Goal: Task Accomplishment & Management: Complete application form

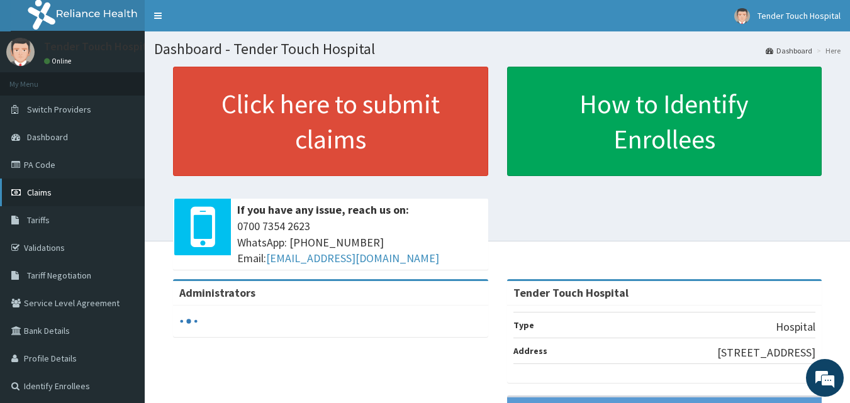
click at [62, 196] on link "Claims" at bounding box center [72, 193] width 145 height 28
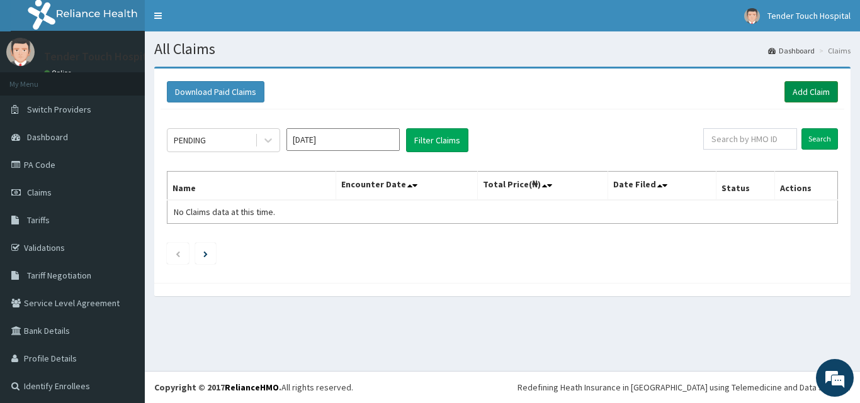
click at [806, 96] on link "Add Claim" at bounding box center [811, 91] width 54 height 21
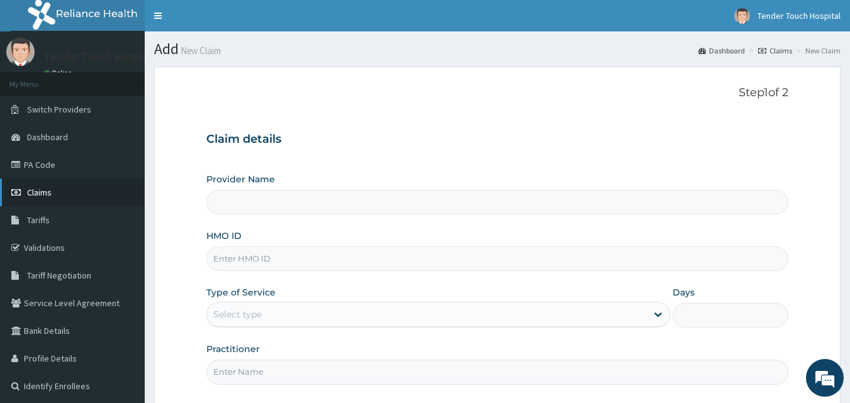
click at [41, 189] on span "Claims" at bounding box center [39, 192] width 25 height 11
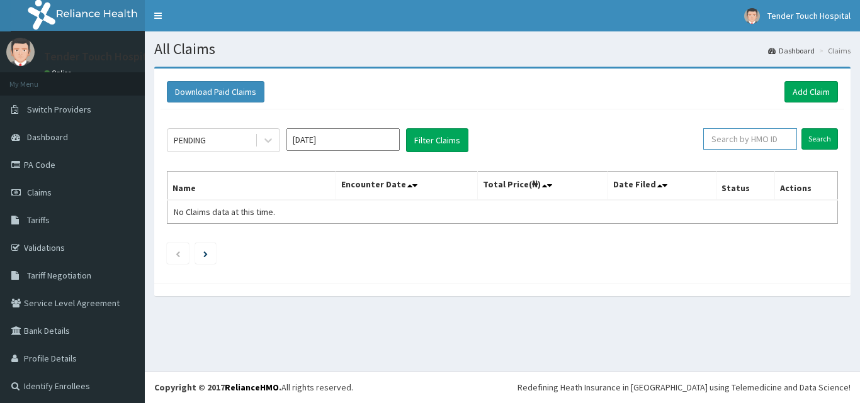
click at [747, 144] on input "text" at bounding box center [750, 138] width 94 height 21
type input "chl/11227/a"
click at [801, 128] on input "Search" at bounding box center [819, 138] width 37 height 21
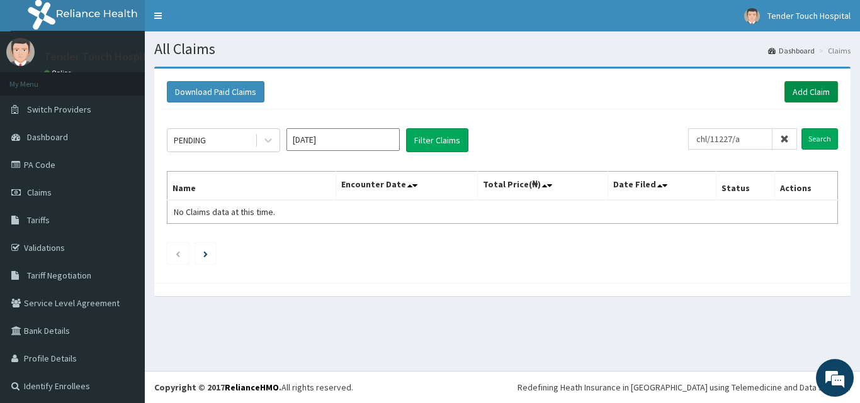
click at [791, 99] on link "Add Claim" at bounding box center [811, 91] width 54 height 21
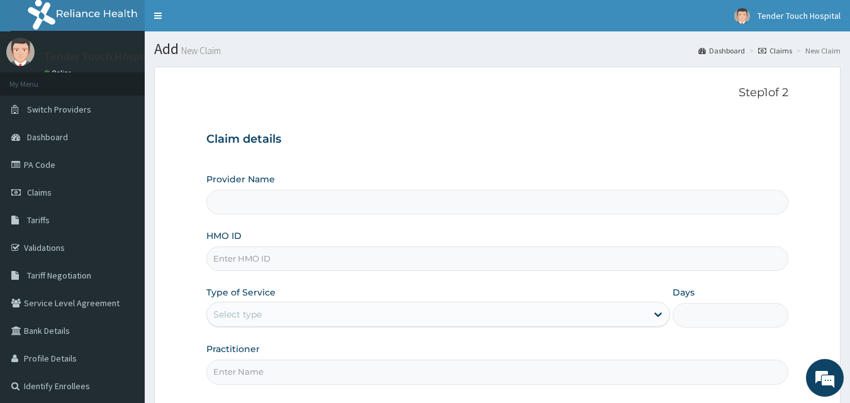
click at [402, 268] on input "HMO ID" at bounding box center [497, 259] width 583 height 25
type input "CHL/"
type input "Tender Touch Hospital"
type input "CHL/11227/A"
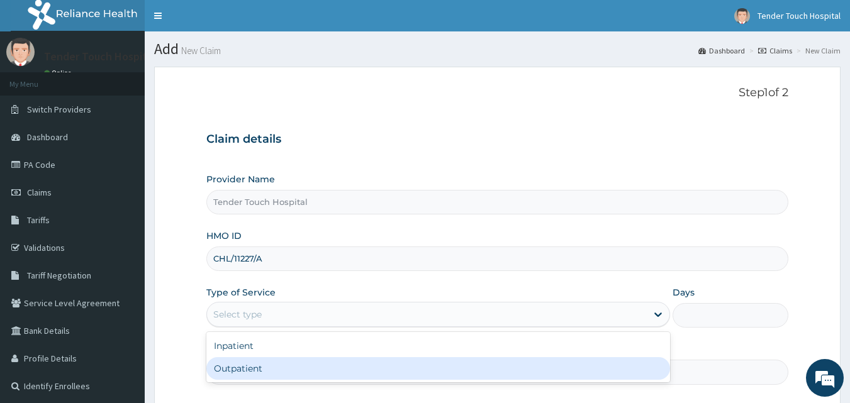
drag, startPoint x: 345, startPoint y: 310, endPoint x: 332, endPoint y: 366, distance: 56.9
click at [332, 327] on div "option Outpatient focused, 2 of 2. 2 results available. Use Up and Down to choo…" at bounding box center [438, 314] width 464 height 25
click at [332, 366] on div "Outpatient" at bounding box center [438, 369] width 464 height 23
type input "1"
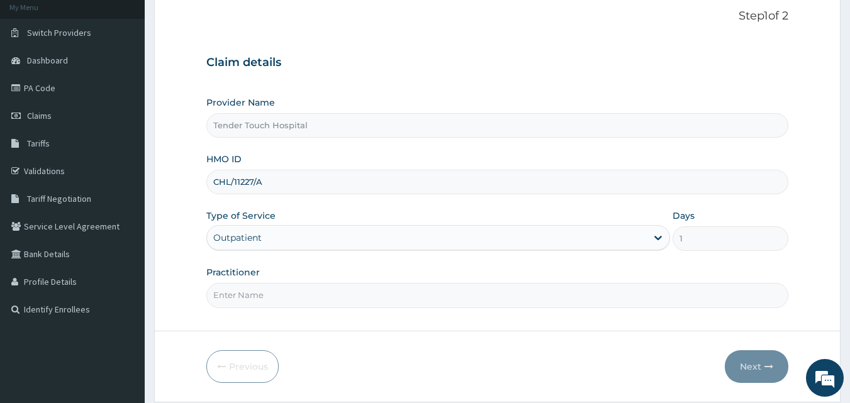
scroll to position [118, 0]
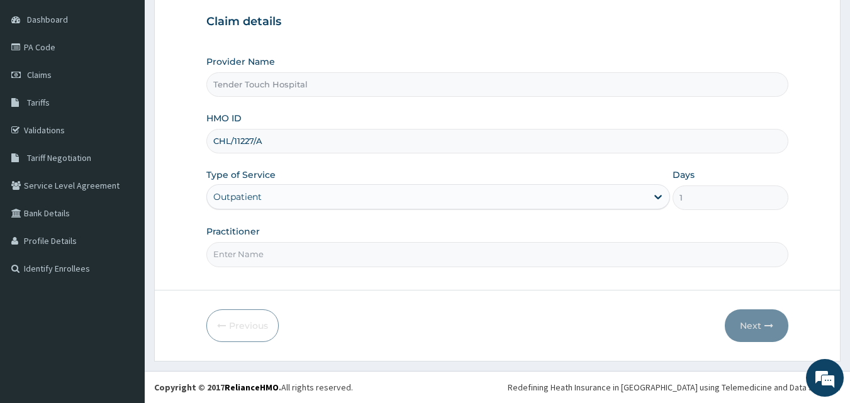
click at [480, 254] on input "Practitioner" at bounding box center [497, 254] width 583 height 25
type input "DR ADEYEMO"
click at [760, 315] on button "Next" at bounding box center [757, 326] width 64 height 33
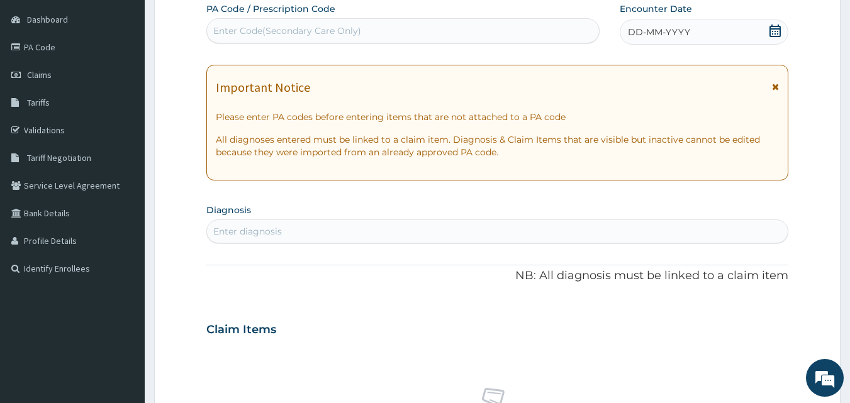
click at [775, 38] on span at bounding box center [775, 33] width 13 height 16
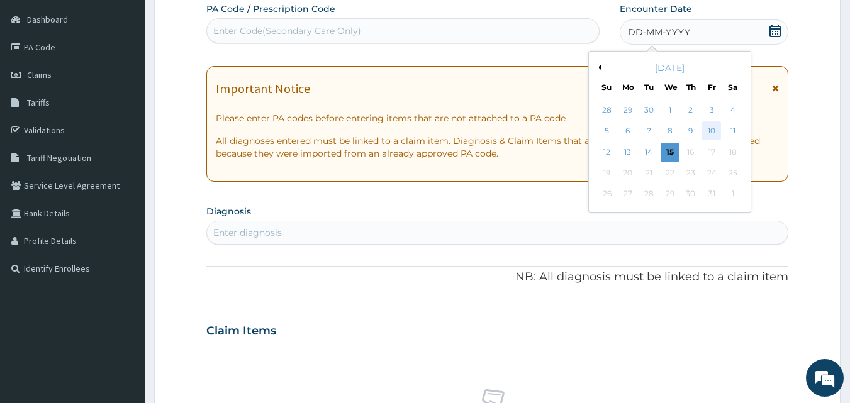
click at [705, 132] on div "10" at bounding box center [711, 131] width 19 height 19
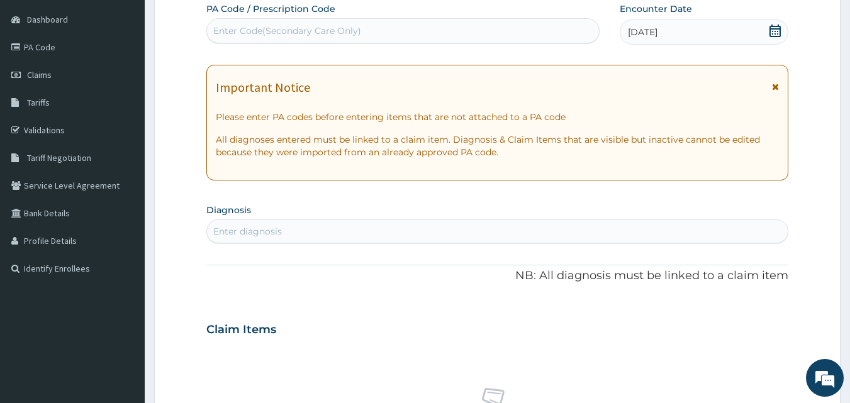
click at [364, 240] on div "Enter diagnosis" at bounding box center [498, 232] width 582 height 20
type input "MALARIA"
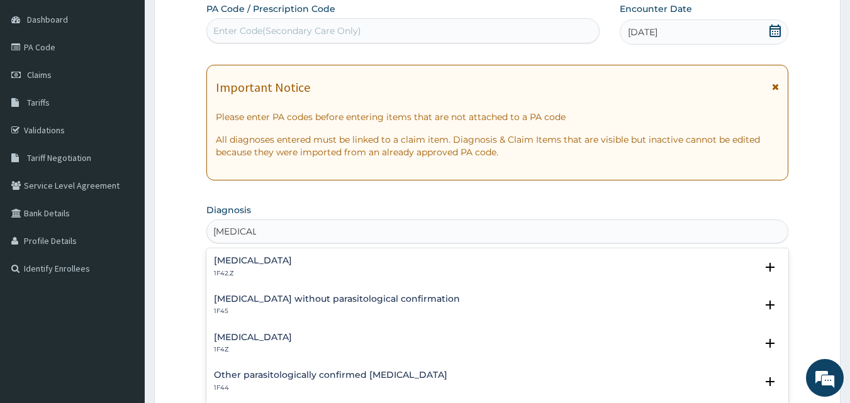
click at [268, 341] on h4 "Malaria, unspecified" at bounding box center [253, 337] width 78 height 9
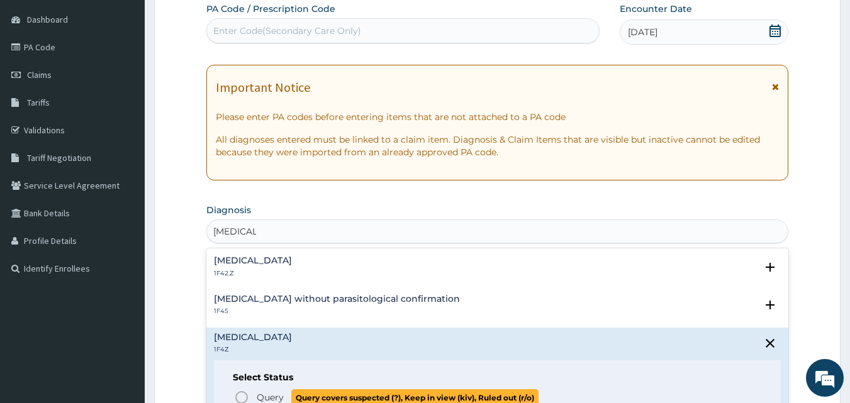
scroll to position [59, 0]
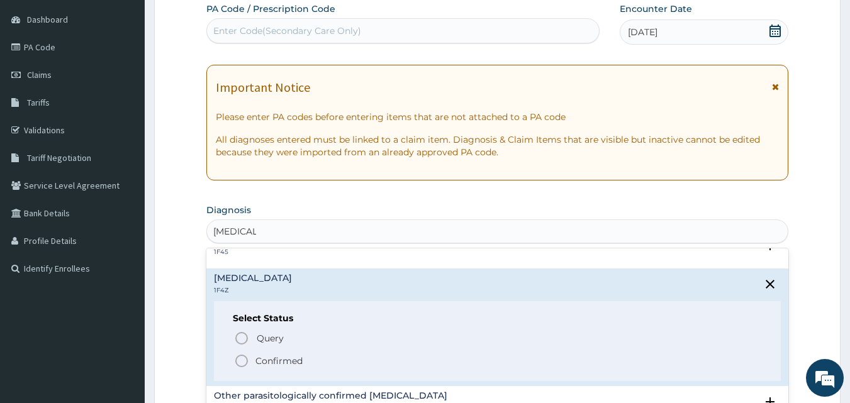
click at [238, 361] on icon "status option filled" at bounding box center [241, 361] width 15 height 15
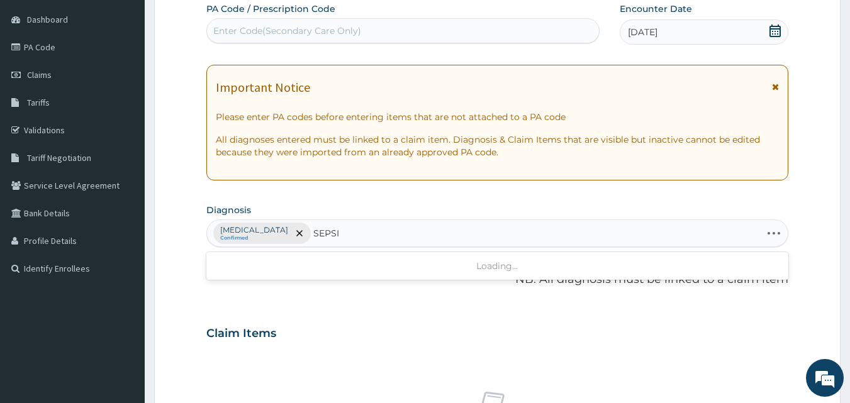
type input "SEPSIS"
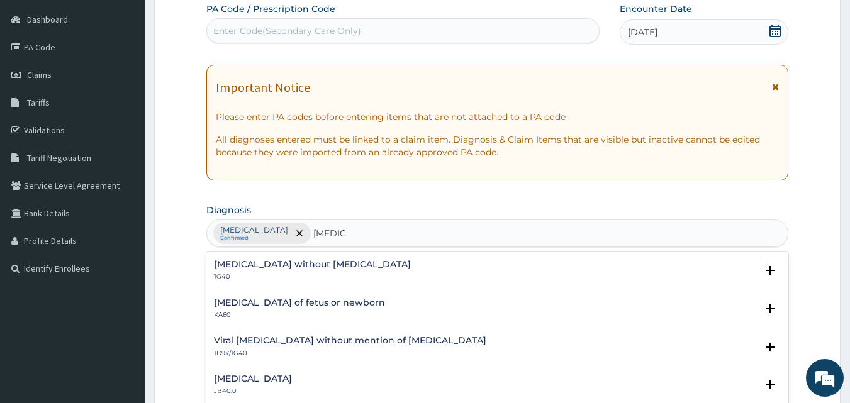
click at [256, 270] on div "Sepsis without septic shock 1G40" at bounding box center [312, 271] width 197 height 22
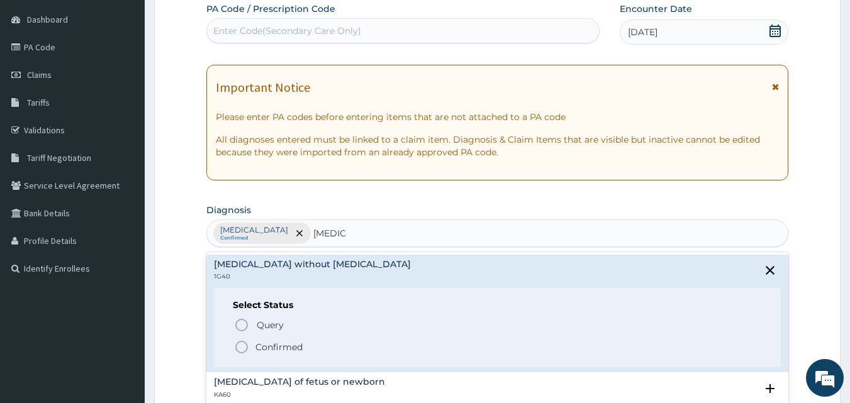
click at [239, 345] on icon "status option filled" at bounding box center [241, 347] width 15 height 15
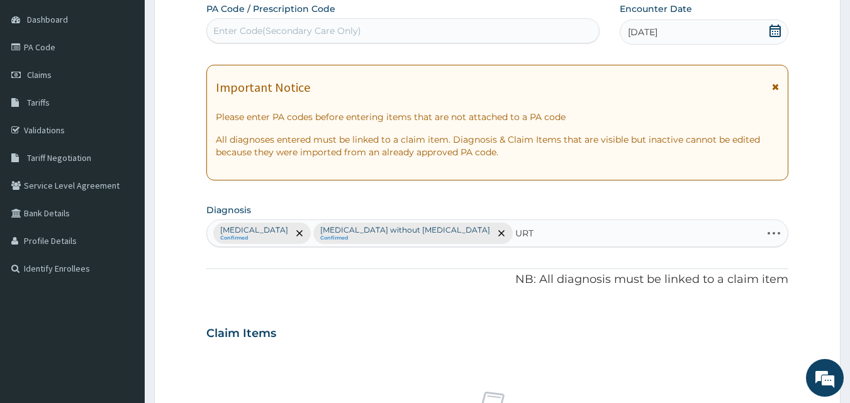
type input "URTI"
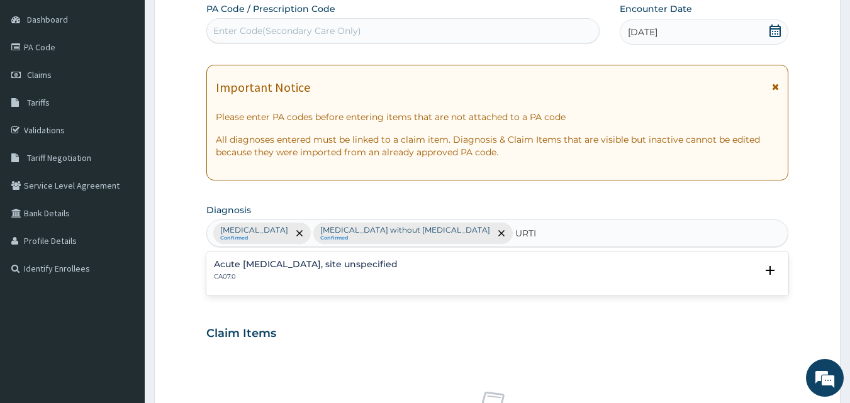
click at [253, 276] on p "CA07.0" at bounding box center [306, 277] width 184 height 9
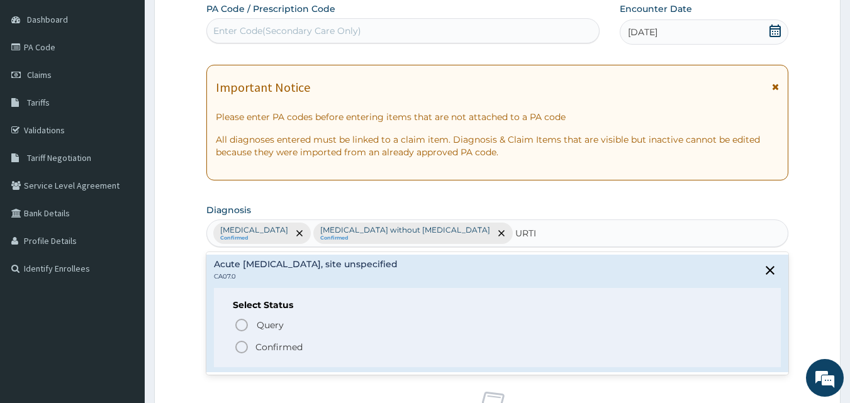
click at [240, 344] on icon "status option filled" at bounding box center [241, 347] width 15 height 15
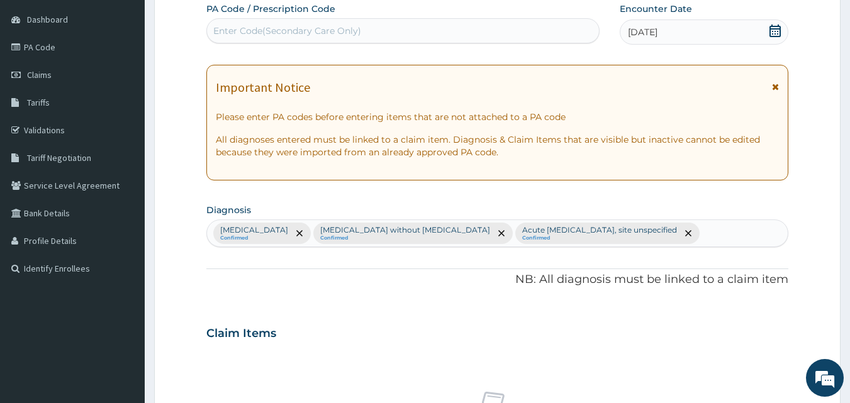
scroll to position [470, 0]
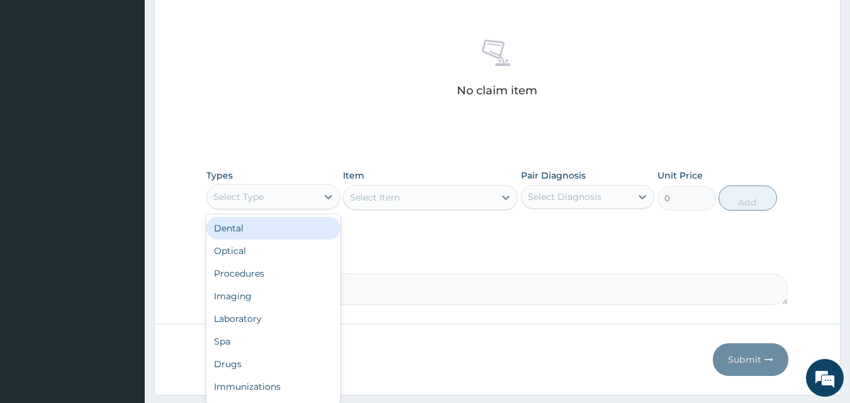
click at [305, 201] on div "Select Type" at bounding box center [262, 197] width 110 height 20
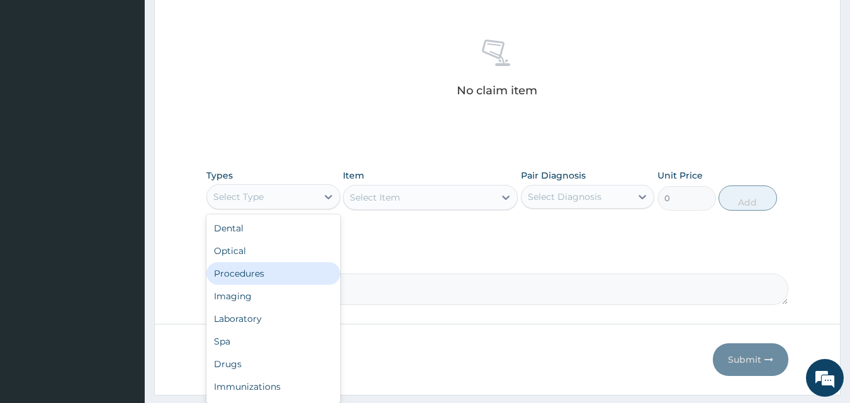
click at [247, 276] on div "Procedures" at bounding box center [273, 273] width 134 height 23
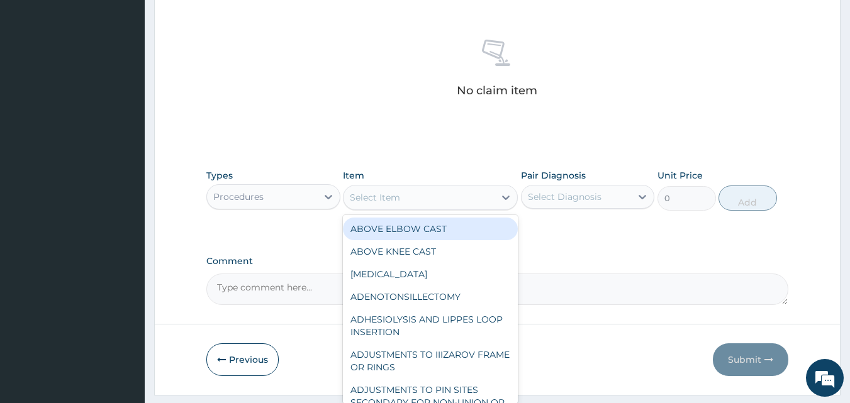
click at [447, 195] on div "Select Item" at bounding box center [419, 198] width 151 height 20
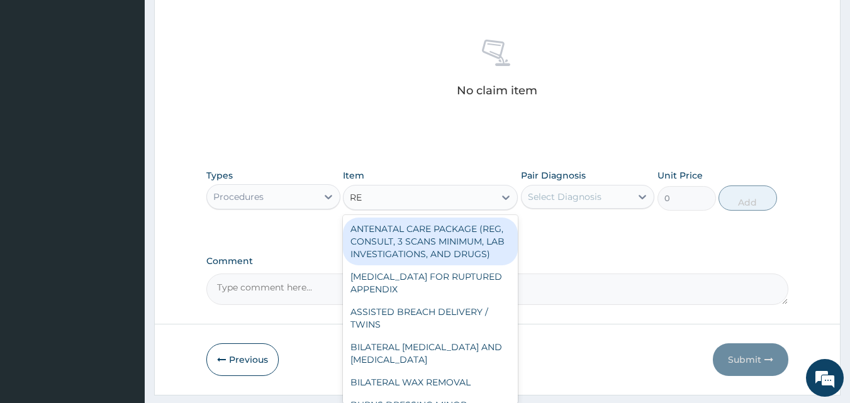
type input "REG"
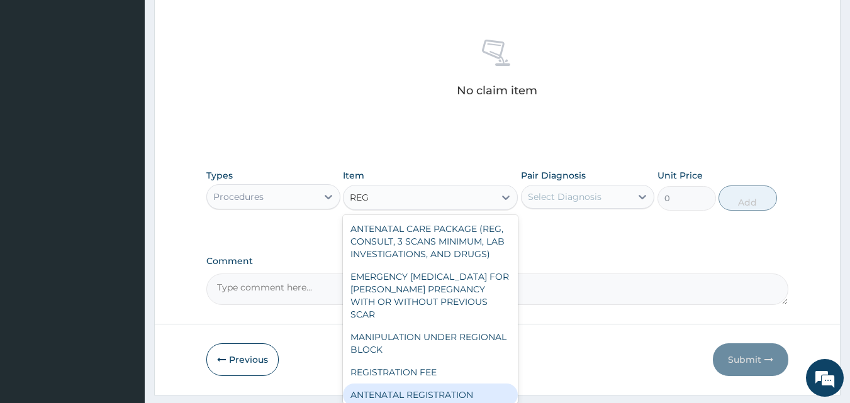
scroll to position [18, 0]
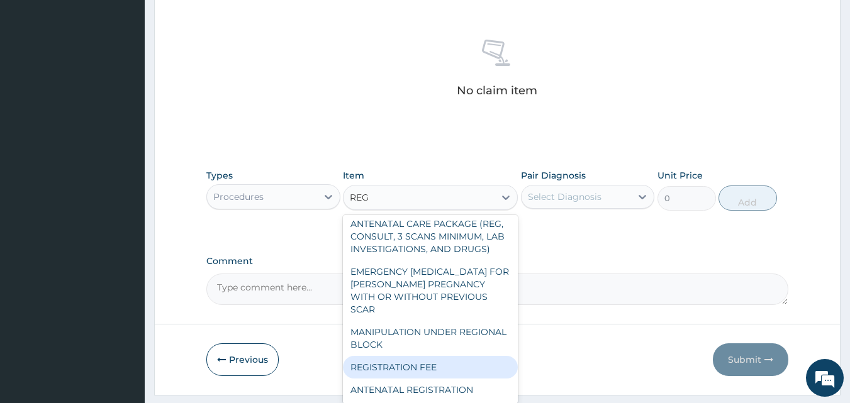
type input "2150"
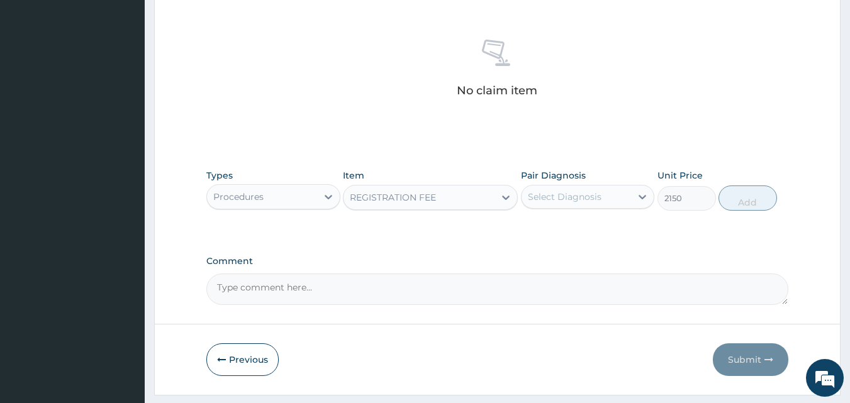
click at [554, 199] on div "Select Diagnosis" at bounding box center [565, 197] width 74 height 13
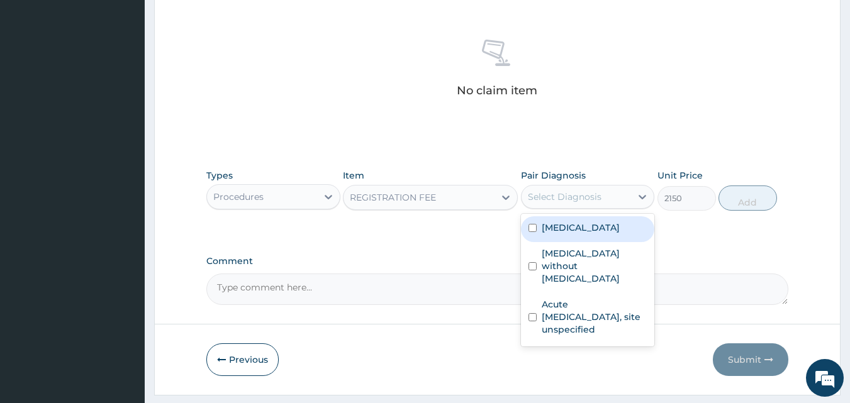
click at [563, 232] on label "Malaria, unspecified" at bounding box center [581, 228] width 78 height 13
checkbox input "true"
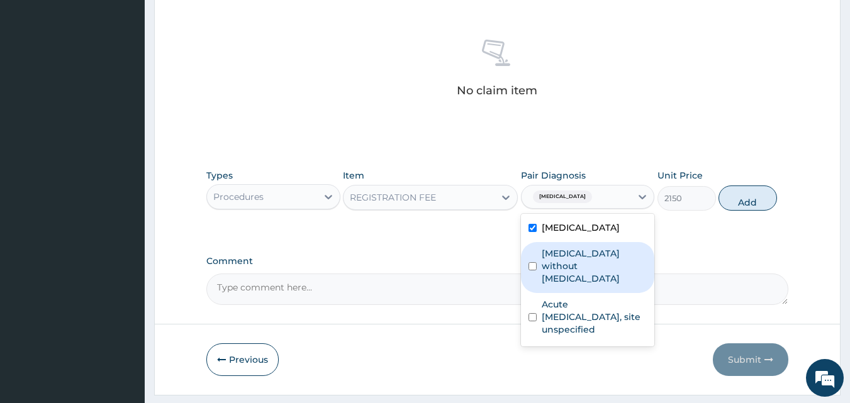
click at [563, 265] on label "Sepsis without septic shock" at bounding box center [595, 266] width 106 height 38
checkbox input "true"
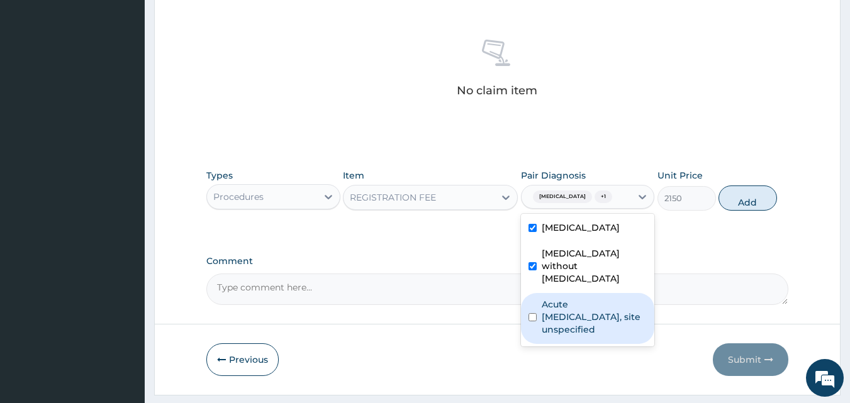
click at [569, 298] on label "Acute upper respiratory infection, site unspecified" at bounding box center [595, 317] width 106 height 38
checkbox input "true"
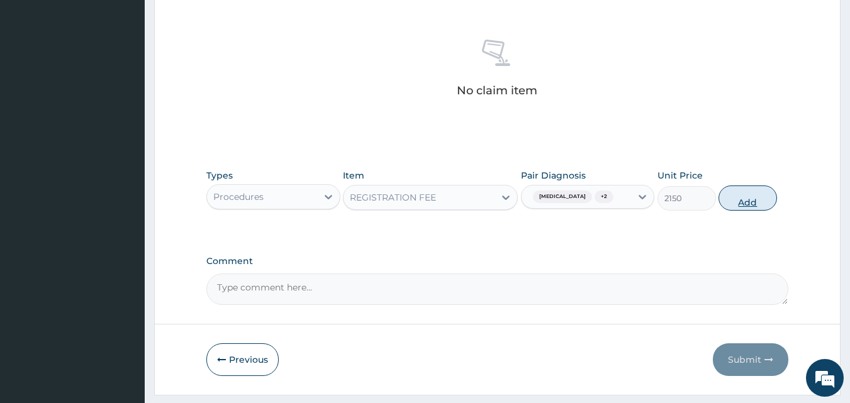
click at [753, 205] on button "Add" at bounding box center [748, 198] width 59 height 25
type input "0"
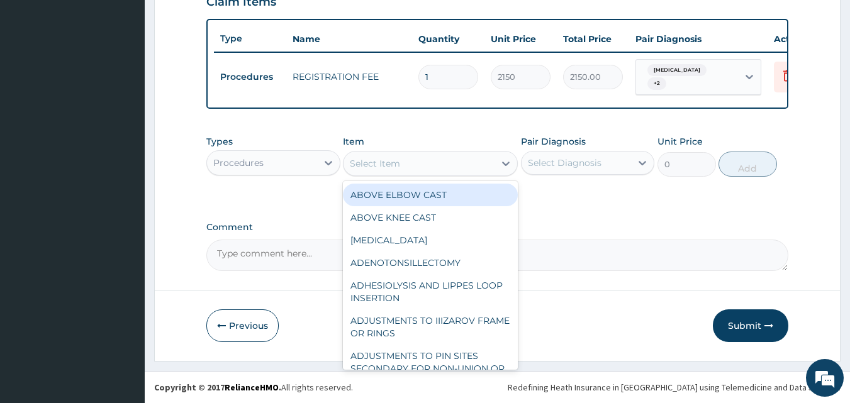
click at [369, 166] on div "Select Item" at bounding box center [375, 163] width 50 height 13
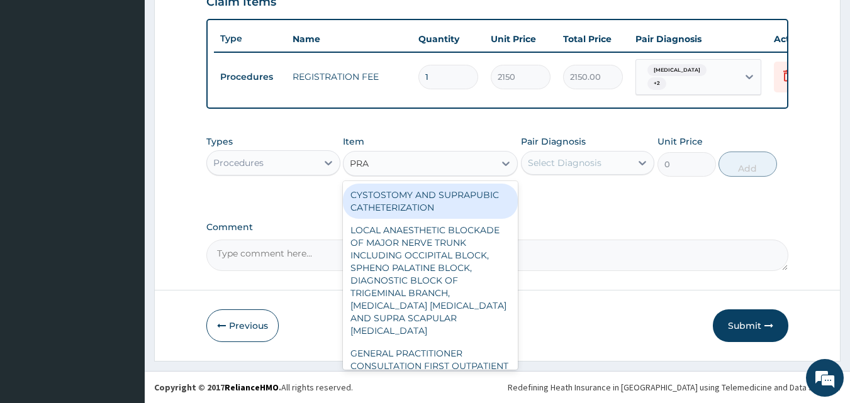
type input "PRAC"
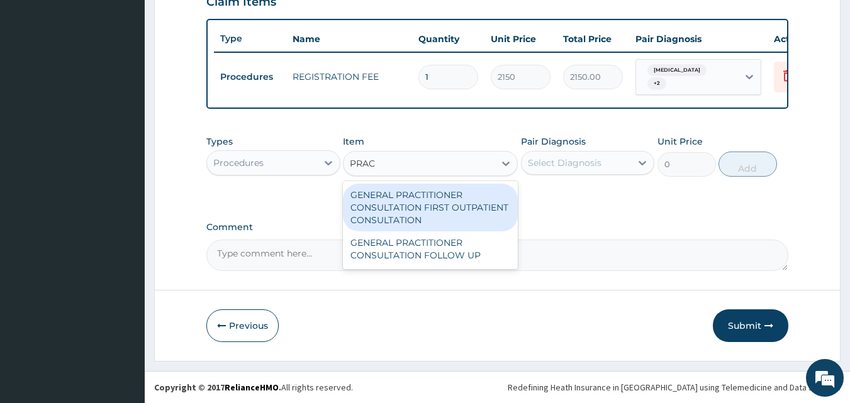
type input "3547.5"
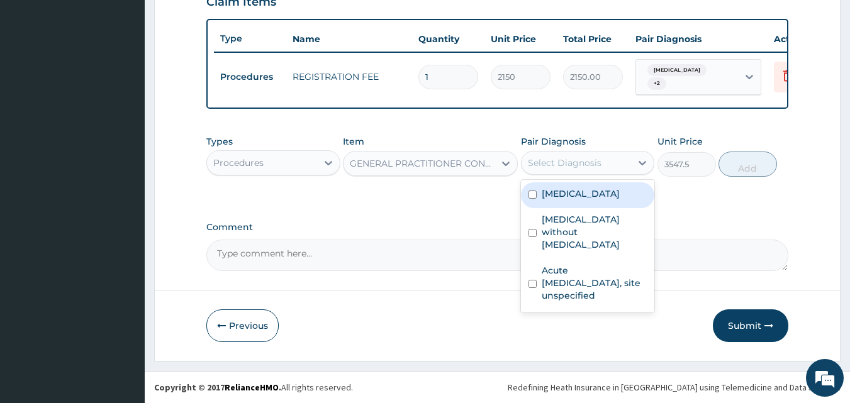
drag, startPoint x: 559, startPoint y: 160, endPoint x: 563, endPoint y: 196, distance: 36.1
click at [563, 175] on div "option Acute upper respiratory infection, site unspecified, selected. option Ma…" at bounding box center [588, 163] width 134 height 24
click at [563, 196] on label "Malaria, unspecified" at bounding box center [581, 194] width 78 height 13
checkbox input "true"
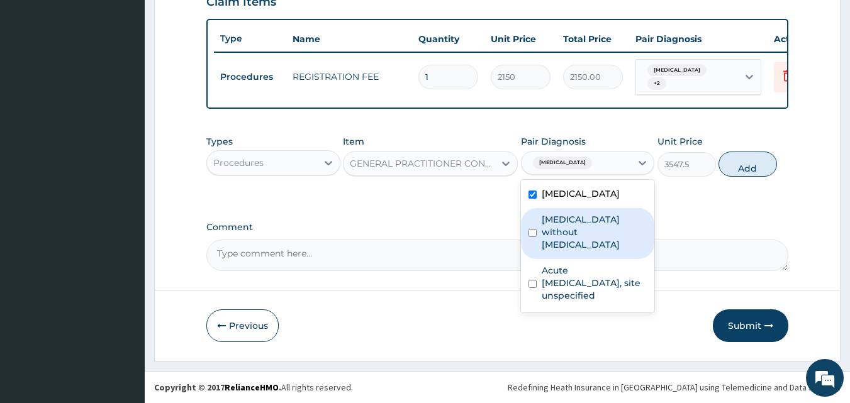
click at [568, 220] on label "Sepsis without septic shock" at bounding box center [595, 232] width 106 height 38
checkbox input "true"
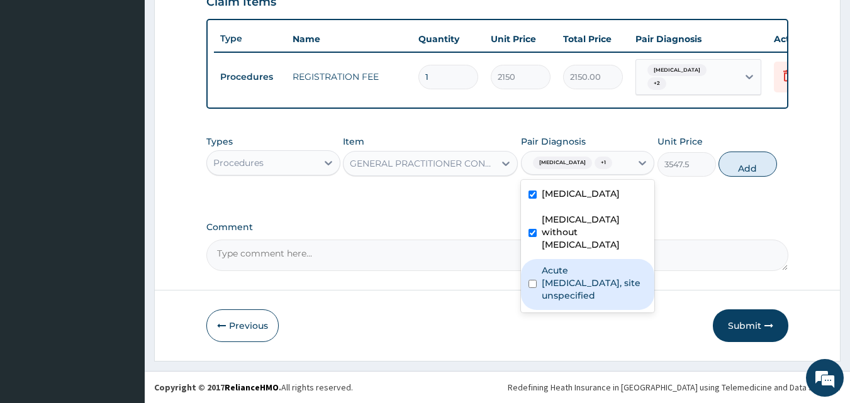
click at [573, 264] on label "Acute upper respiratory infection, site unspecified" at bounding box center [595, 283] width 106 height 38
checkbox input "true"
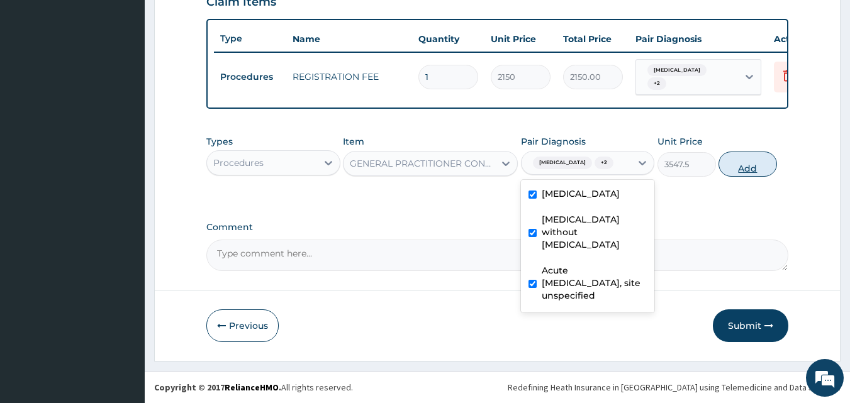
click at [733, 161] on button "Add" at bounding box center [748, 164] width 59 height 25
type input "0"
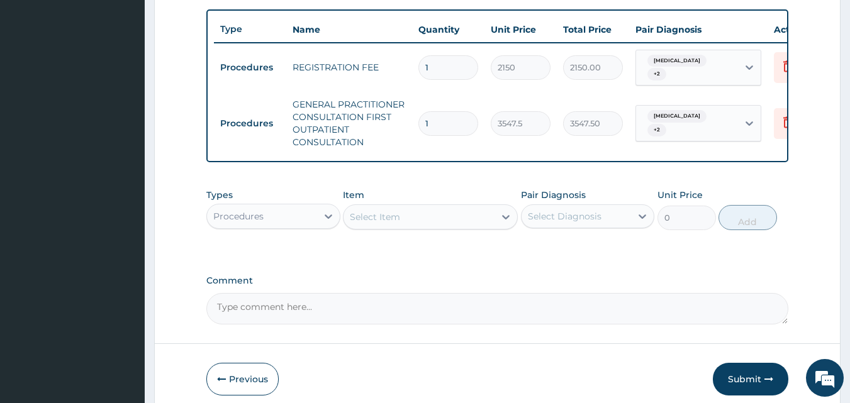
click at [280, 227] on div "Procedures" at bounding box center [262, 216] width 110 height 20
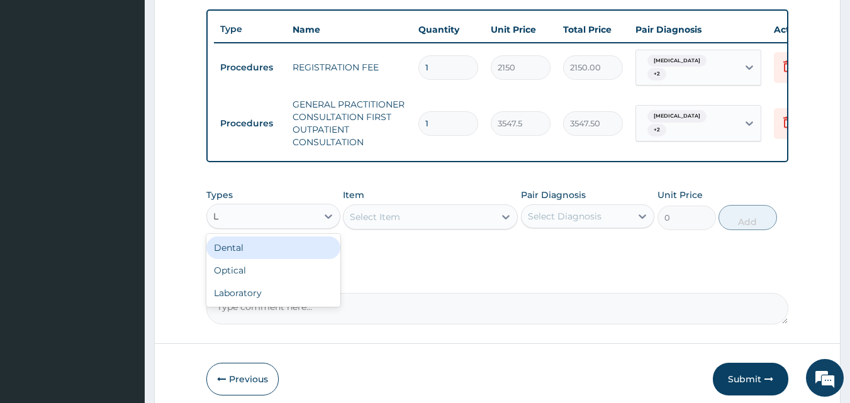
type input "LA"
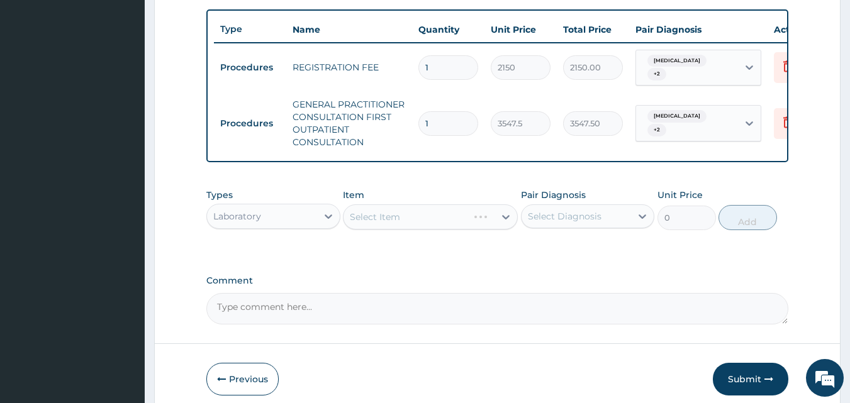
click at [453, 223] on div "Select Item" at bounding box center [430, 217] width 175 height 25
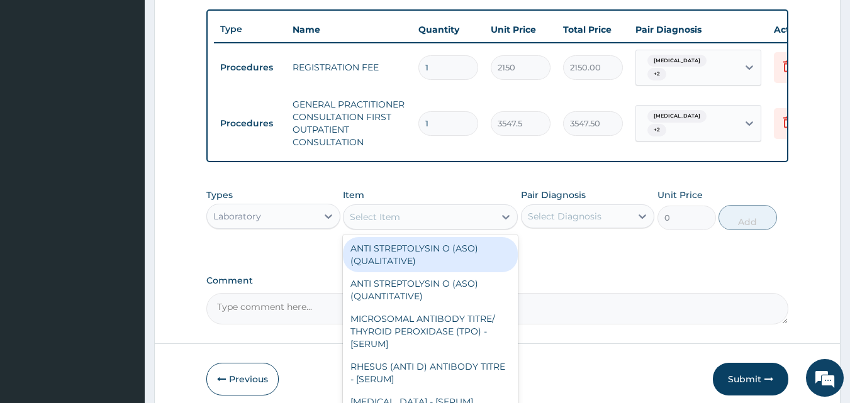
click at [453, 223] on div "Select Item" at bounding box center [419, 217] width 151 height 20
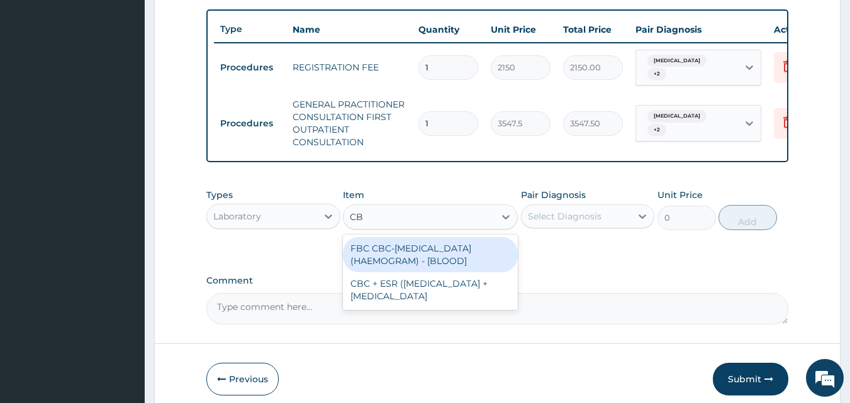
type input "CBC"
type input "\"
type input "4300"
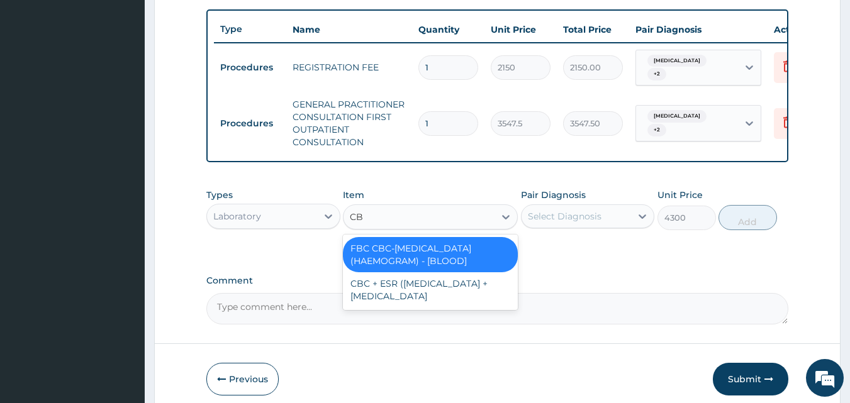
type input "CBC"
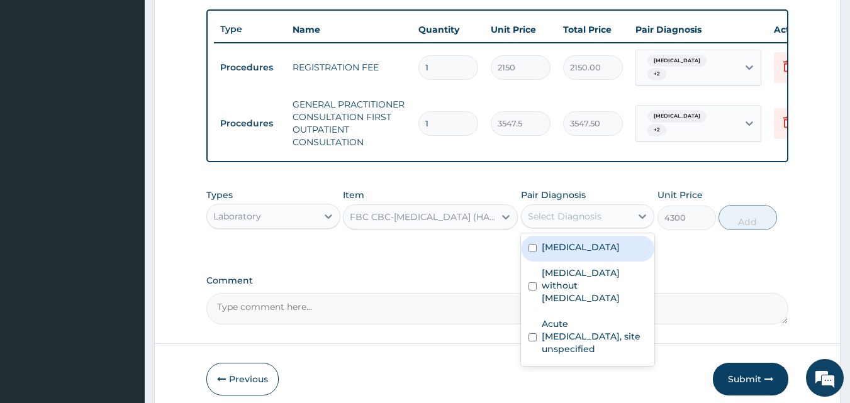
click at [577, 217] on div "Select Diagnosis" at bounding box center [577, 216] width 110 height 20
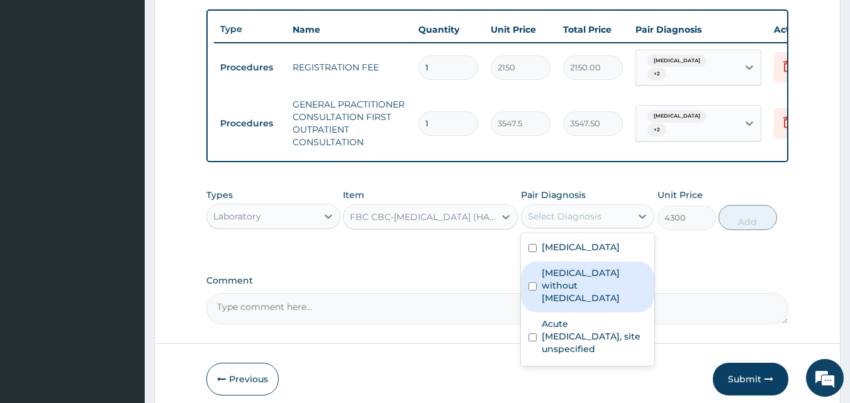
click at [570, 281] on label "Sepsis without septic shock" at bounding box center [595, 286] width 106 height 38
checkbox input "true"
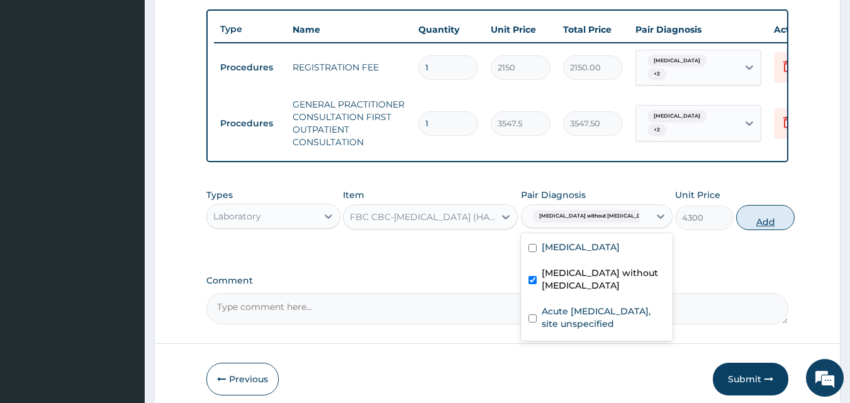
drag, startPoint x: 577, startPoint y: 334, endPoint x: 747, endPoint y: 228, distance: 200.4
click at [747, 228] on div "Types Laboratory Item FBC CBC-COMPLETE BLOOD COUNT (HAEMOGRAM) - [BLOOD] Pair D…" at bounding box center [497, 210] width 583 height 54
click at [747, 228] on button "Add" at bounding box center [765, 217] width 59 height 25
type input "0"
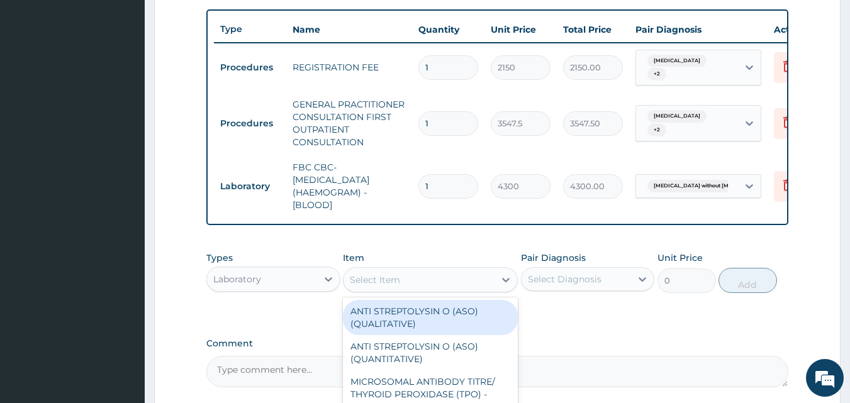
click at [429, 290] on div "Select Item" at bounding box center [419, 280] width 151 height 20
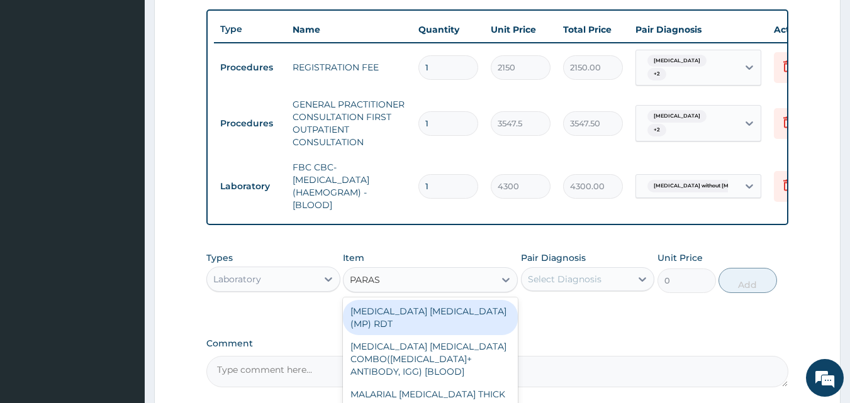
type input "PARASI"
type input "1612.5"
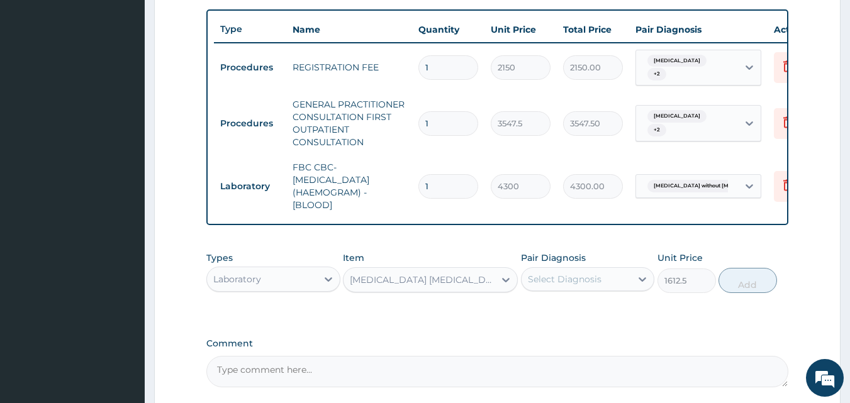
click at [598, 285] on div "Select Diagnosis" at bounding box center [565, 279] width 74 height 13
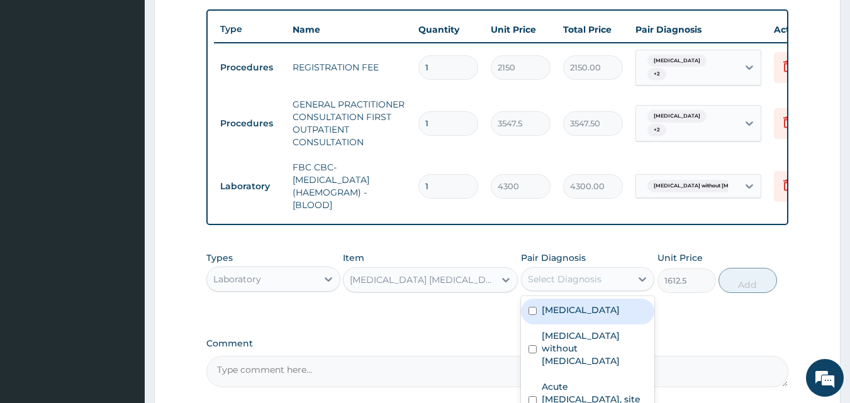
click at [587, 317] on label "Malaria, unspecified" at bounding box center [581, 310] width 78 height 13
checkbox input "true"
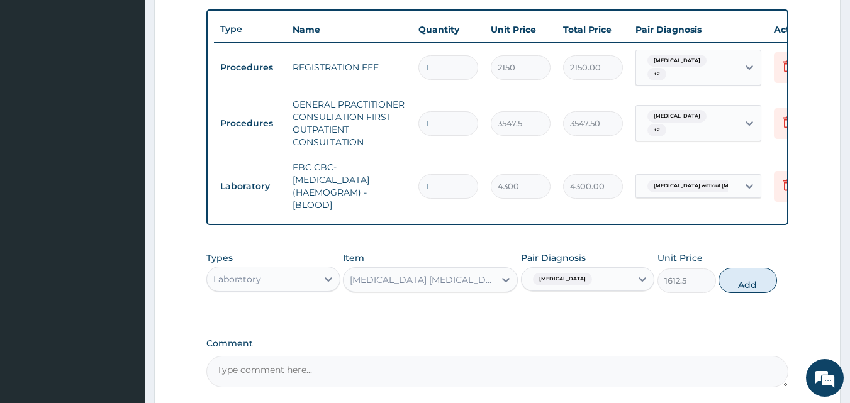
click at [738, 291] on button "Add" at bounding box center [748, 280] width 59 height 25
type input "0"
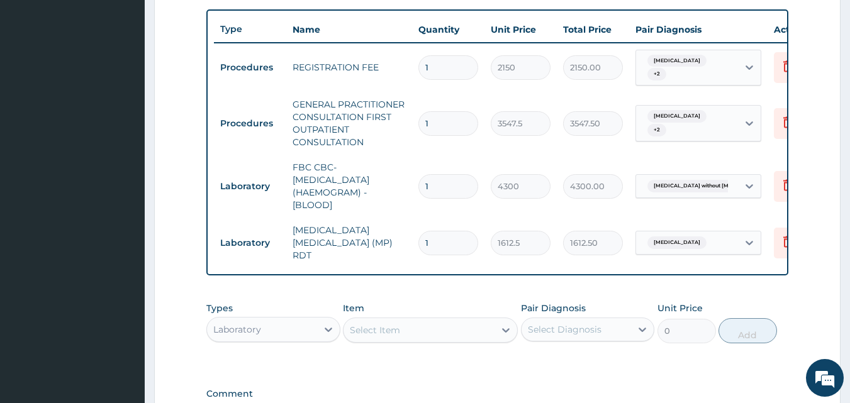
click at [292, 327] on div "Laboratory" at bounding box center [262, 330] width 110 height 20
type input "DR"
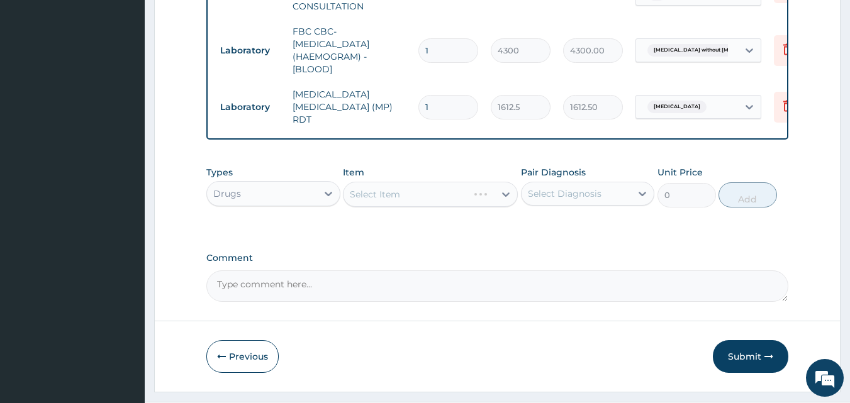
scroll to position [628, 0]
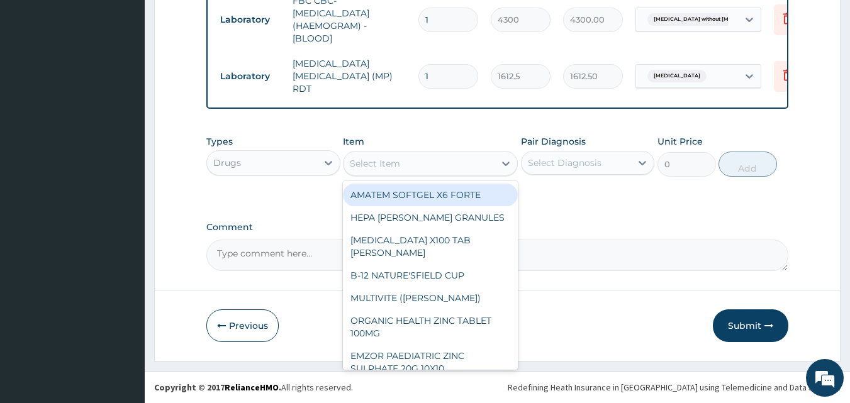
click at [406, 164] on div "Select Item" at bounding box center [419, 164] width 151 height 20
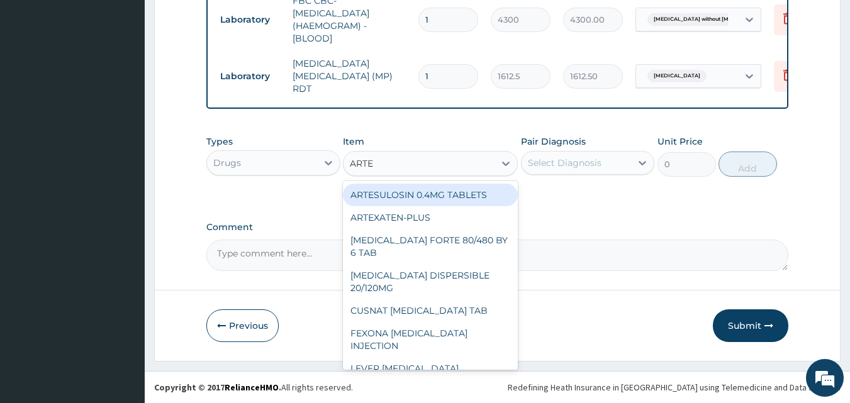
type input "ARTEM"
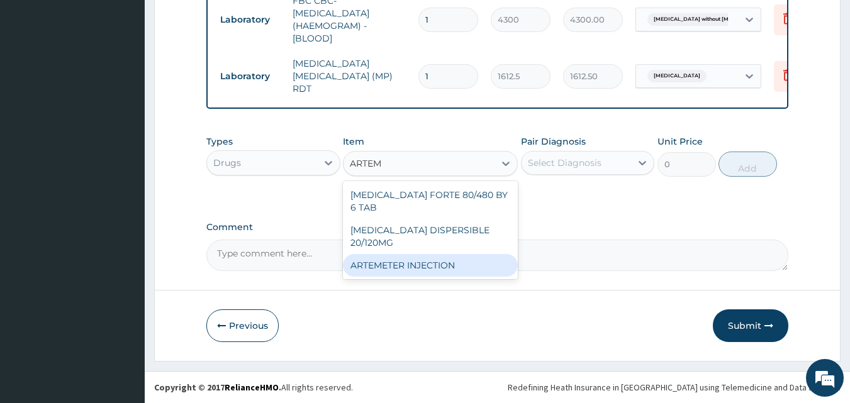
drag, startPoint x: 423, startPoint y: 239, endPoint x: 471, endPoint y: 237, distance: 47.9
click at [471, 254] on div "ARTEMETER INJECTION" at bounding box center [430, 265] width 175 height 23
type input "946"
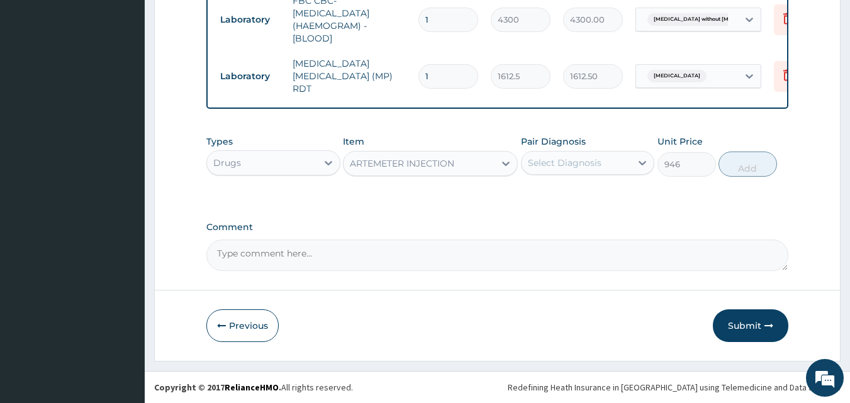
click at [471, 237] on div "Comment" at bounding box center [497, 246] width 583 height 49
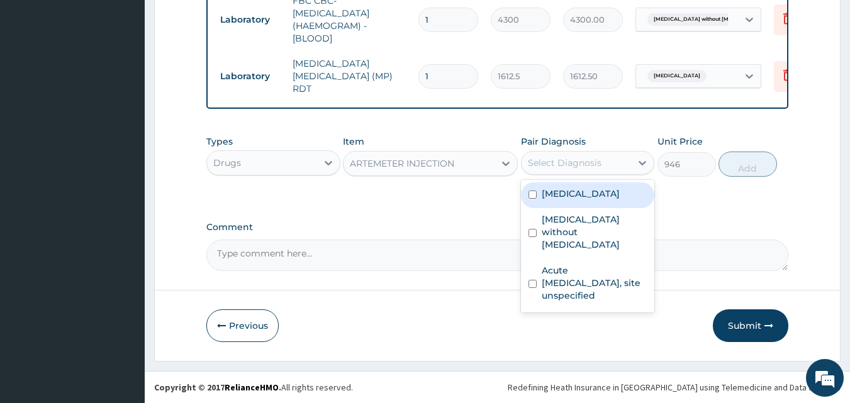
click at [569, 161] on div "Select Diagnosis" at bounding box center [565, 163] width 74 height 13
click at [573, 203] on div "Malaria, unspecified" at bounding box center [588, 196] width 134 height 26
checkbox input "true"
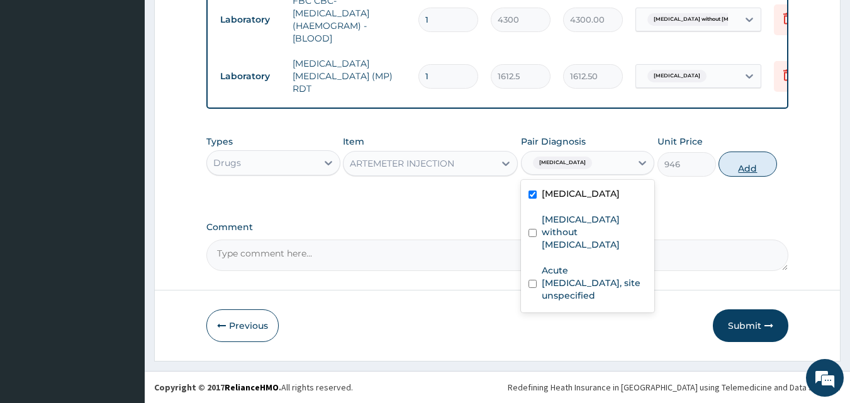
click at [762, 166] on button "Add" at bounding box center [748, 164] width 59 height 25
type input "0"
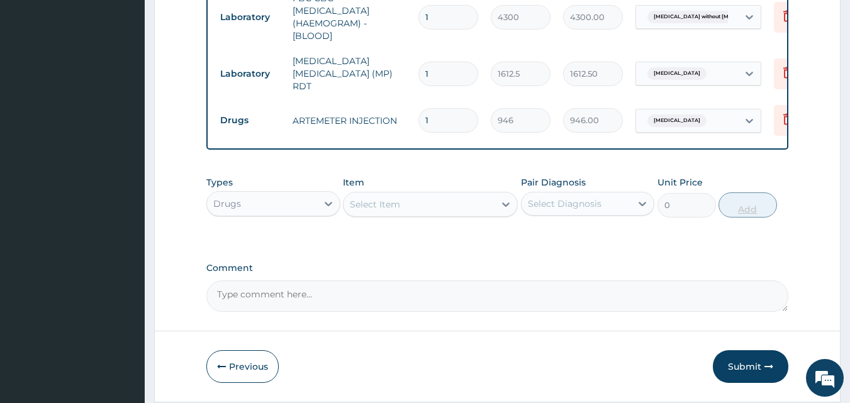
type input "0.00"
type input "6"
type input "5676.00"
type input "6"
click at [461, 206] on div "Select Item" at bounding box center [419, 204] width 151 height 20
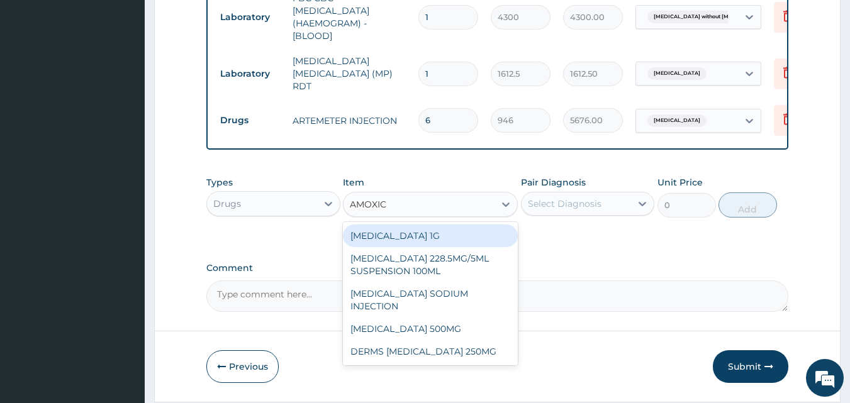
type input "AMOXICI"
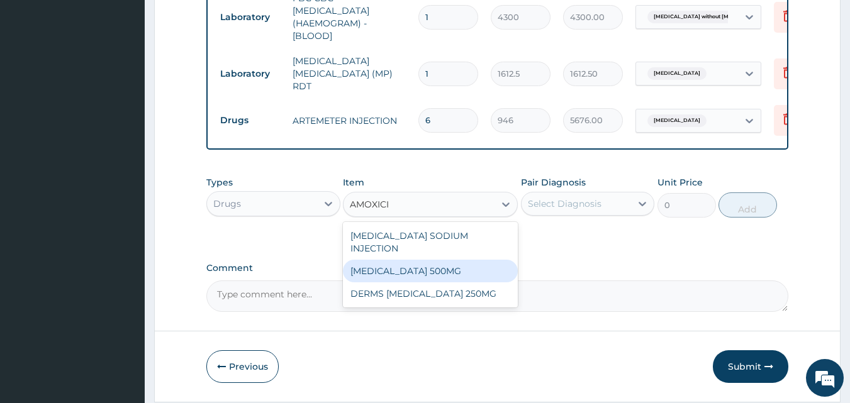
click at [426, 265] on div "AMOXICILLIN 500MG" at bounding box center [430, 271] width 175 height 23
type input "70.95"
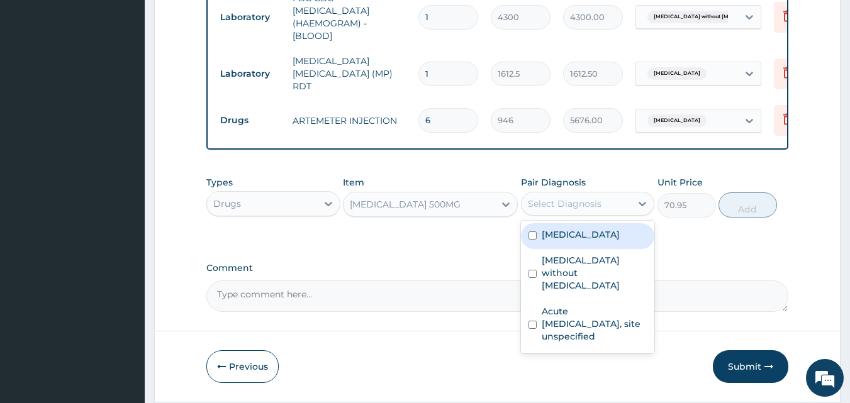
click at [582, 203] on div "Select Diagnosis" at bounding box center [565, 204] width 74 height 13
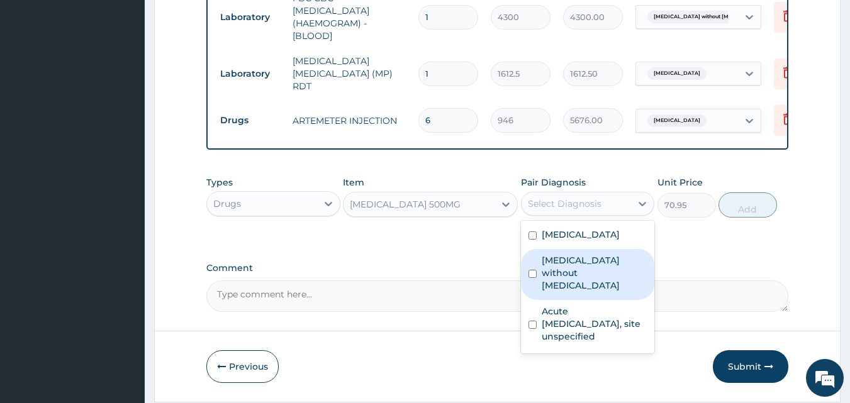
click at [589, 256] on div "Sepsis without septic shock" at bounding box center [588, 274] width 134 height 51
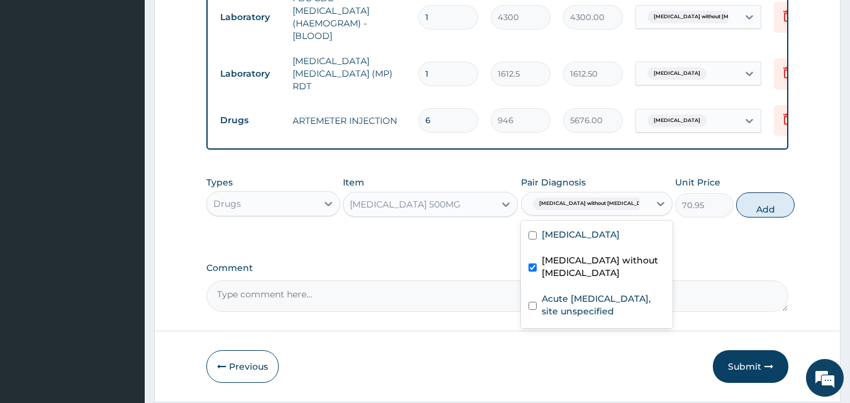
checkbox input "true"
click at [751, 212] on button "Add" at bounding box center [765, 205] width 59 height 25
type input "0"
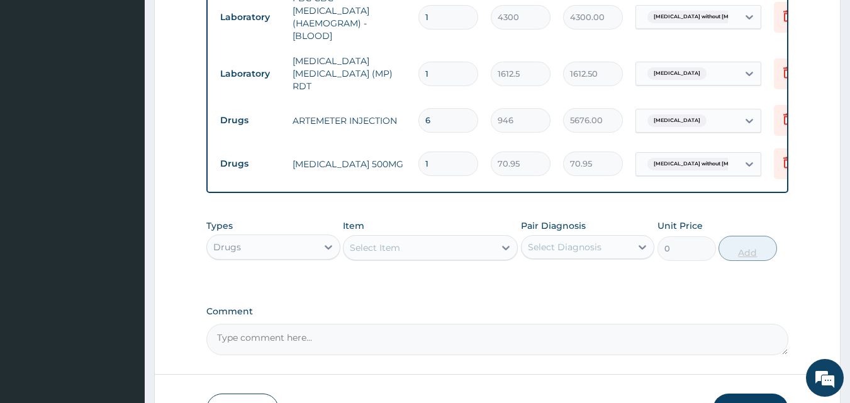
type input "18"
type input "1277.10"
type input "1"
type input "70.95"
type input "0.00"
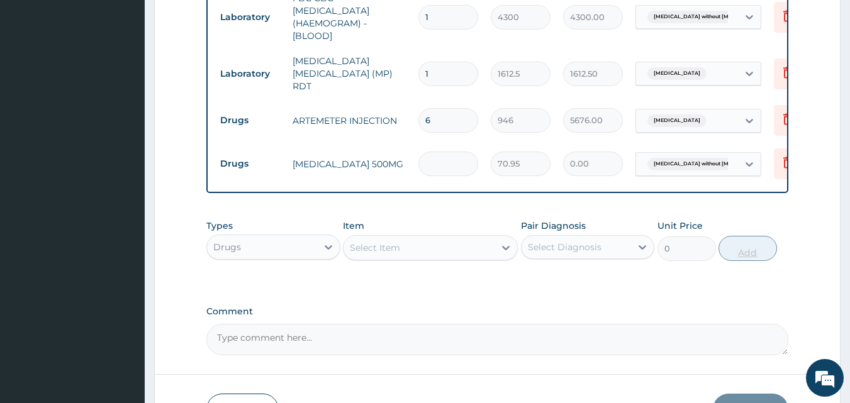
type input "2"
type input "141.90"
type input "21"
type input "1489.95"
type input "21"
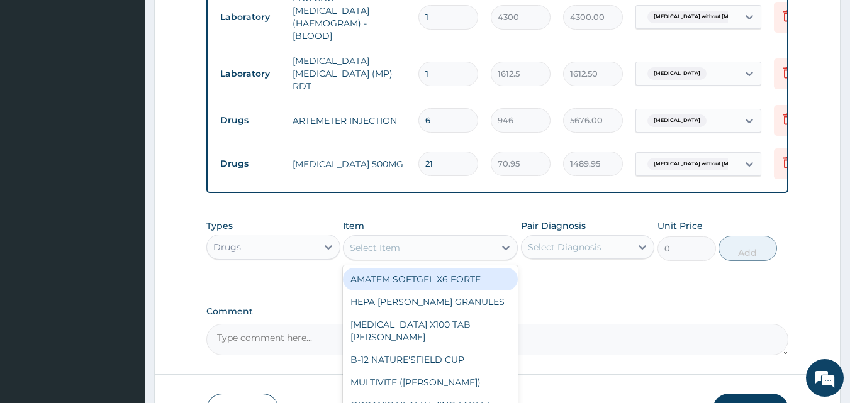
click at [430, 255] on div "Select Item" at bounding box center [419, 248] width 151 height 20
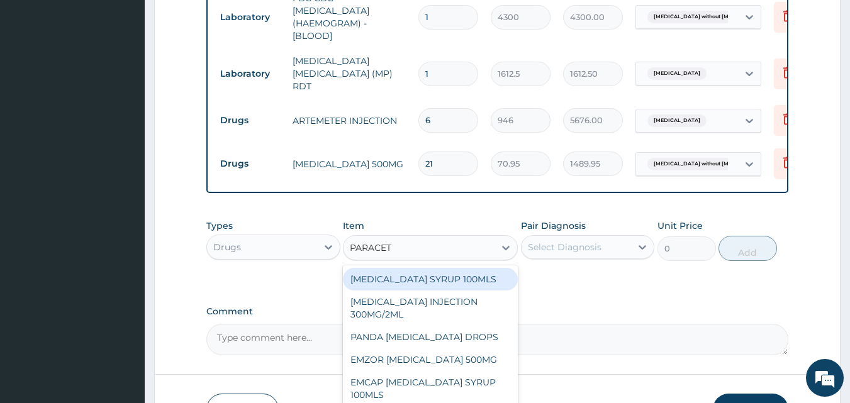
type input "PARACETA"
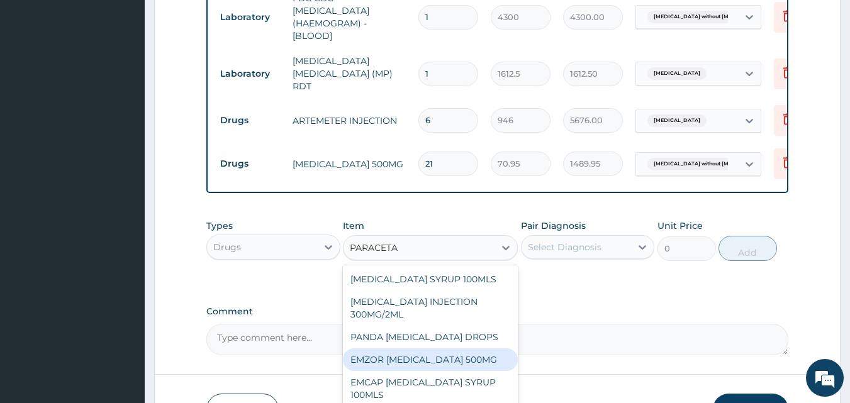
click at [467, 356] on div "EMZOR PARACETAMOL 500MG" at bounding box center [430, 360] width 175 height 23
type input "23.65"
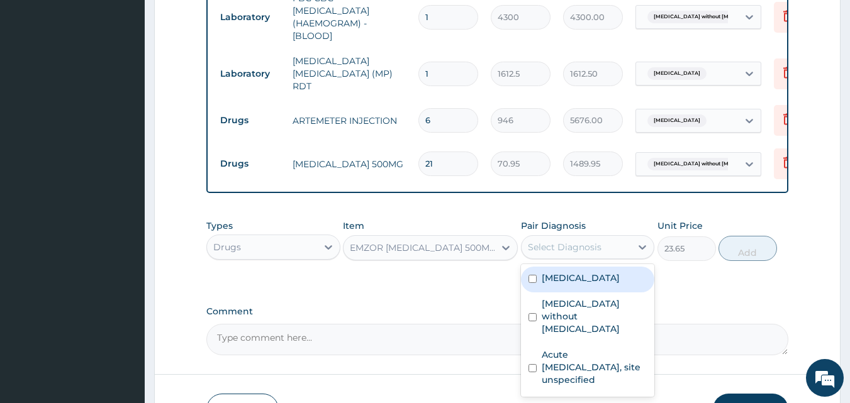
click at [577, 257] on div "Select Diagnosis" at bounding box center [577, 247] width 110 height 20
click at [577, 285] on label "Malaria, unspecified" at bounding box center [581, 278] width 78 height 13
checkbox input "true"
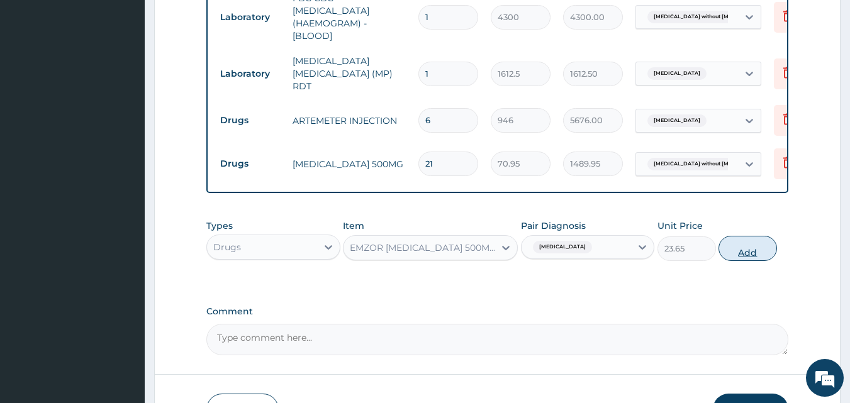
click at [751, 245] on button "Add" at bounding box center [748, 248] width 59 height 25
type input "0"
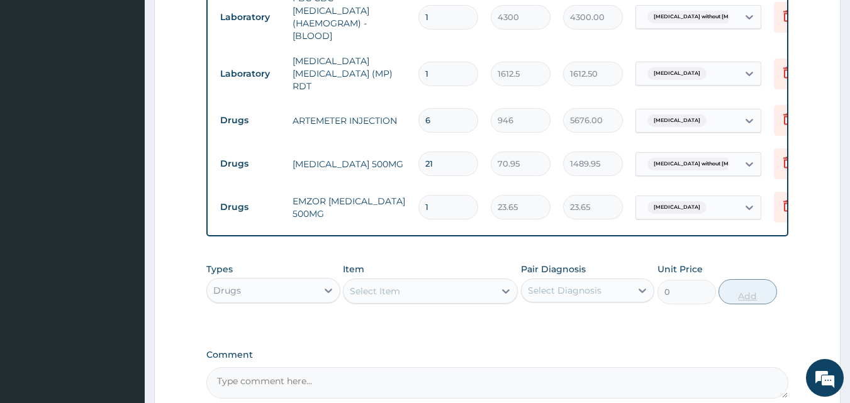
type input "18"
type input "425.70"
type input "18"
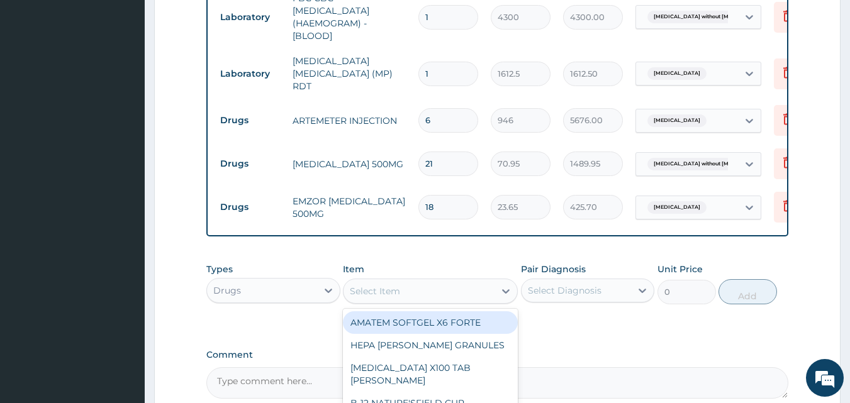
click at [462, 289] on div "Select Item" at bounding box center [419, 291] width 151 height 20
type input "DICLO"
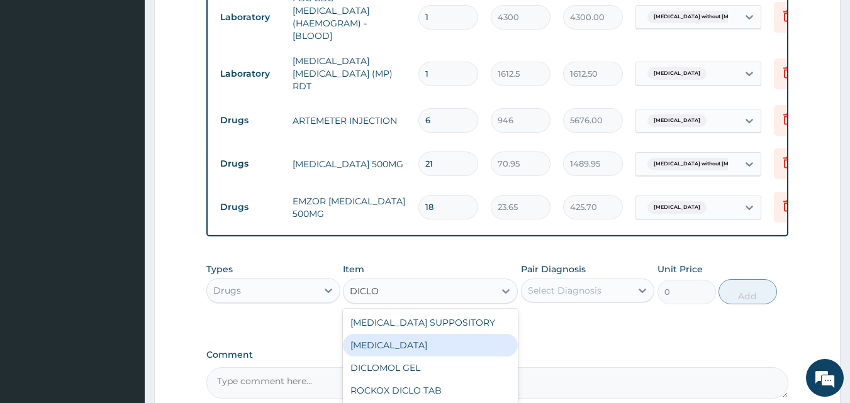
drag, startPoint x: 435, startPoint y: 349, endPoint x: 449, endPoint y: 350, distance: 13.9
click at [449, 350] on div "DICLOFENAC" at bounding box center [430, 345] width 175 height 23
type input "591.25"
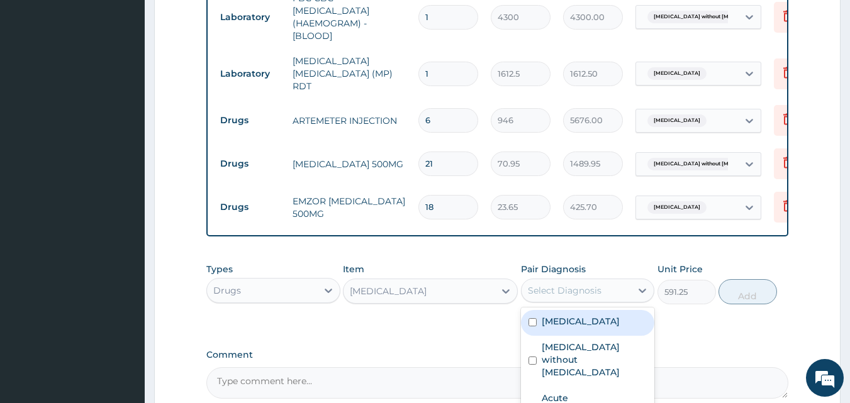
click at [604, 284] on div "Select Diagnosis" at bounding box center [577, 291] width 110 height 20
click at [593, 323] on label "Malaria, unspecified" at bounding box center [581, 321] width 78 height 13
checkbox input "true"
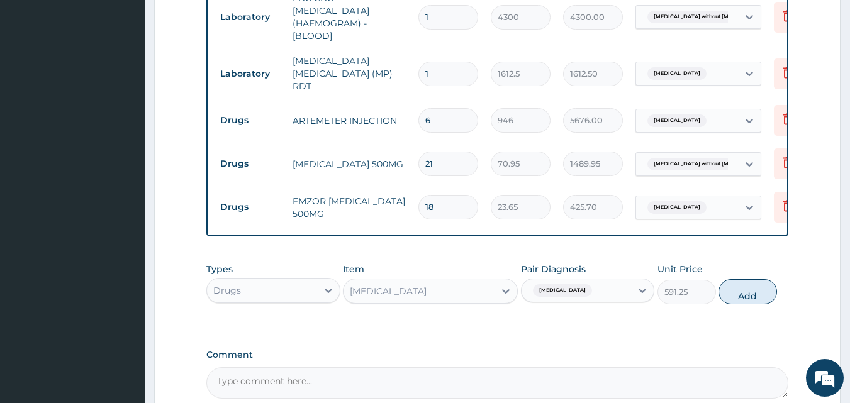
drag, startPoint x: 751, startPoint y: 303, endPoint x: 859, endPoint y: 355, distance: 120.2
click at [740, 285] on button "Add" at bounding box center [748, 291] width 59 height 25
type input "0"
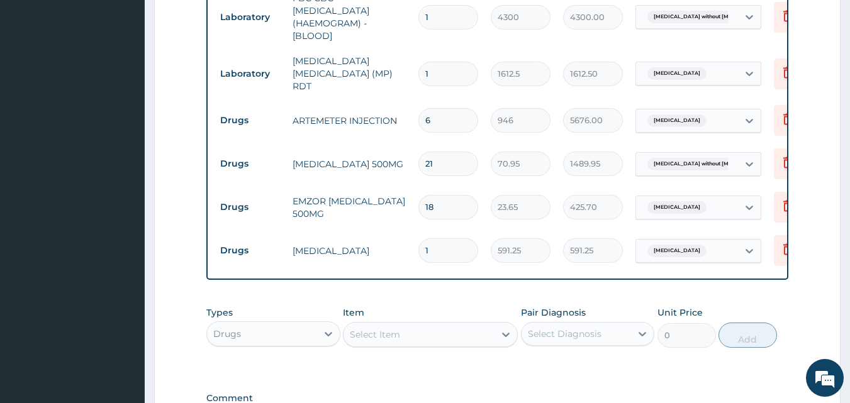
scroll to position [802, 0]
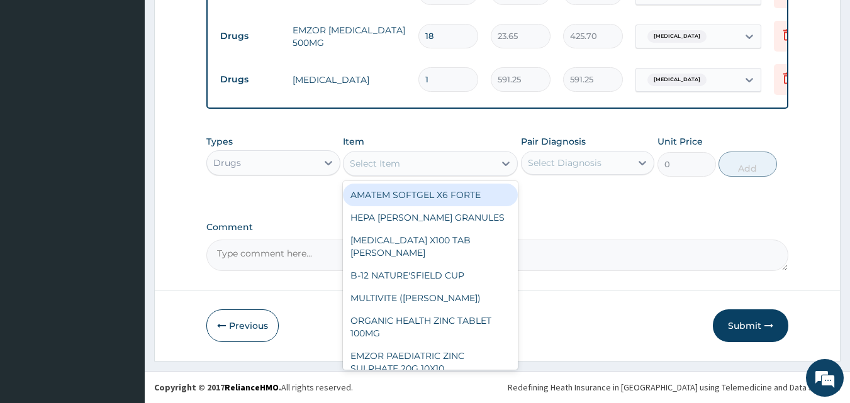
click at [407, 167] on div "Select Item" at bounding box center [419, 164] width 151 height 20
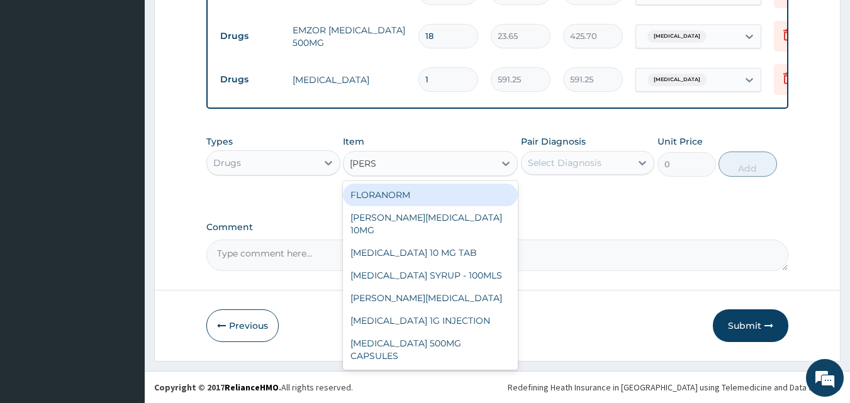
type input "LORAT"
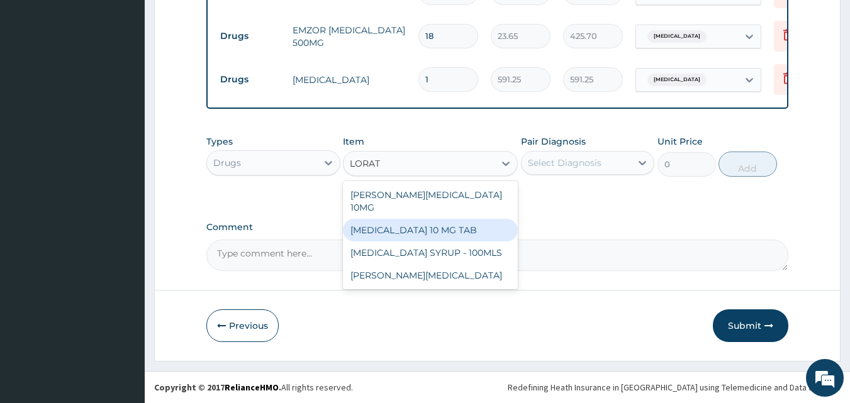
click at [410, 220] on div "LORATADINE 10 MG TAB" at bounding box center [430, 230] width 175 height 23
type input "59.125"
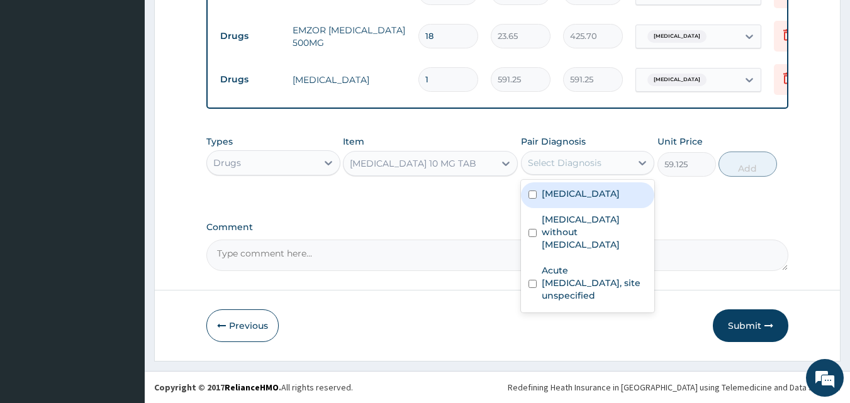
click at [585, 157] on div "Select Diagnosis" at bounding box center [565, 163] width 74 height 13
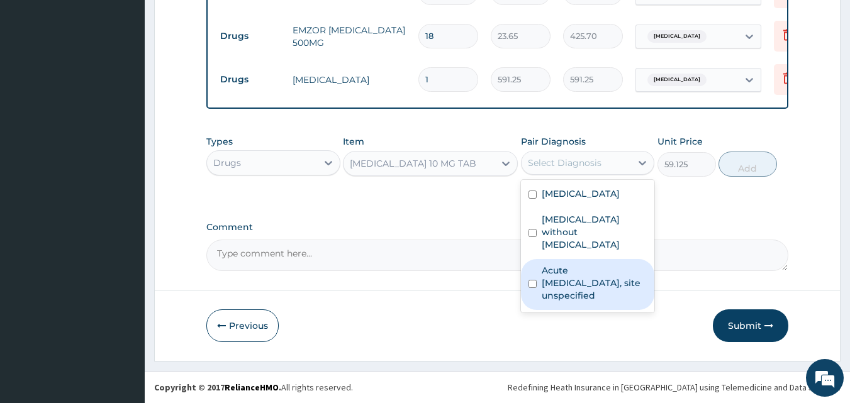
click at [573, 264] on label "Acute upper respiratory infection, site unspecified" at bounding box center [595, 283] width 106 height 38
checkbox input "true"
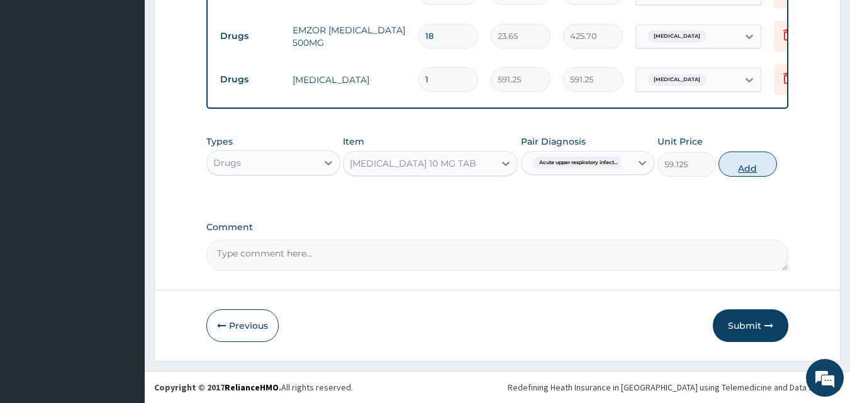
click at [741, 168] on button "Add" at bounding box center [748, 164] width 59 height 25
type input "0"
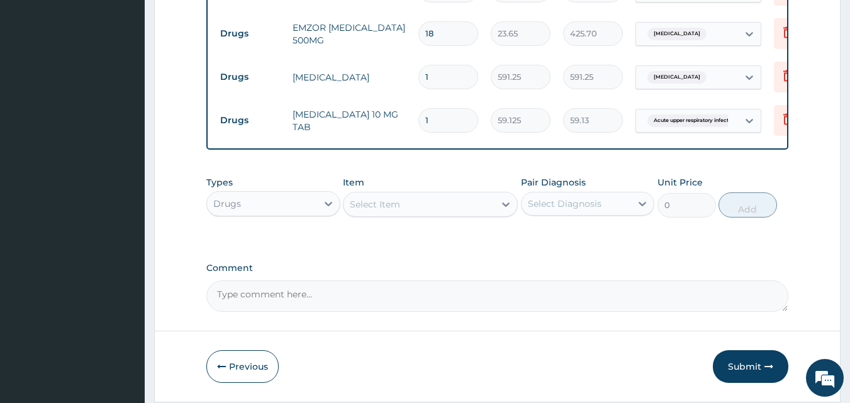
type input "10"
type input "591.25"
type input "10"
click at [431, 212] on div "Select Item" at bounding box center [419, 204] width 151 height 20
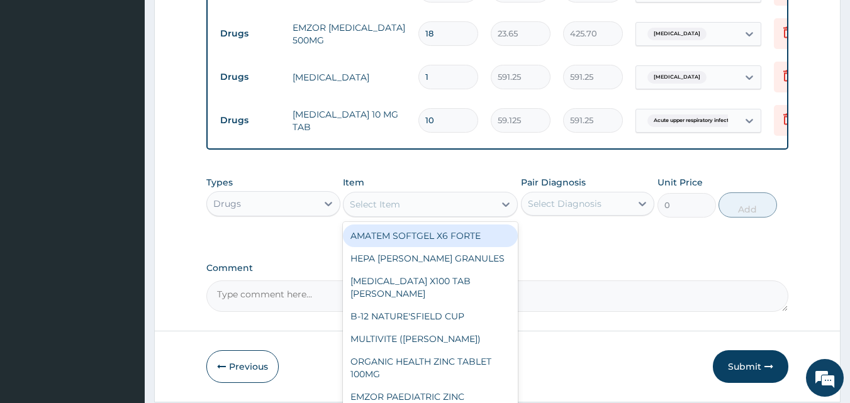
type input "A"
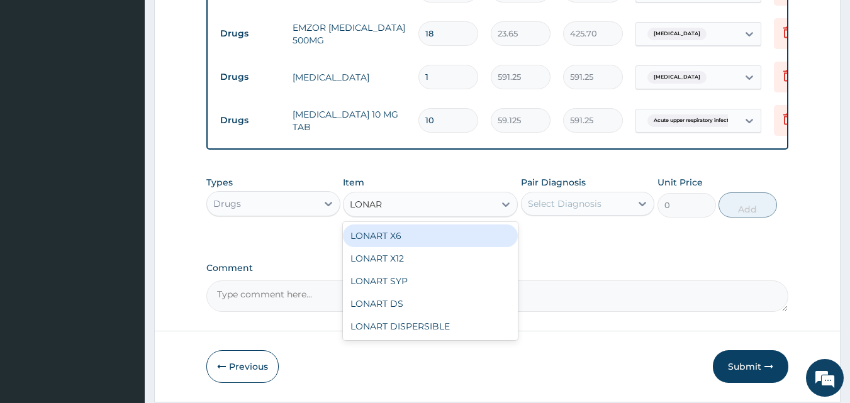
type input "LONART"
click at [403, 244] on div "LONART X6" at bounding box center [430, 236] width 175 height 23
type input "473"
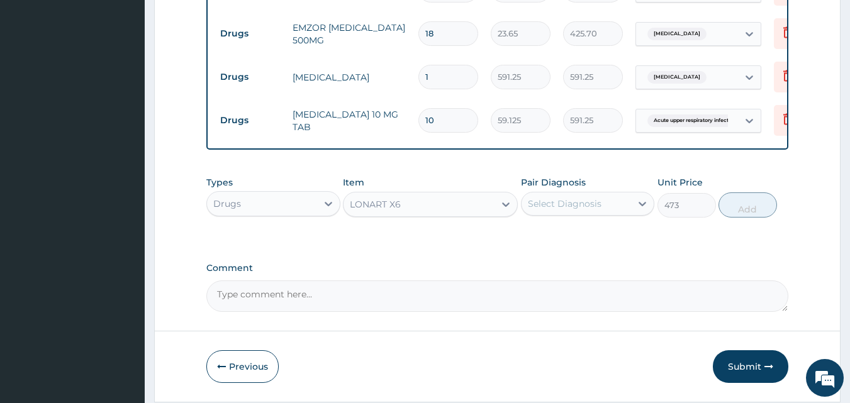
click at [575, 208] on div "Select Diagnosis" at bounding box center [565, 204] width 74 height 13
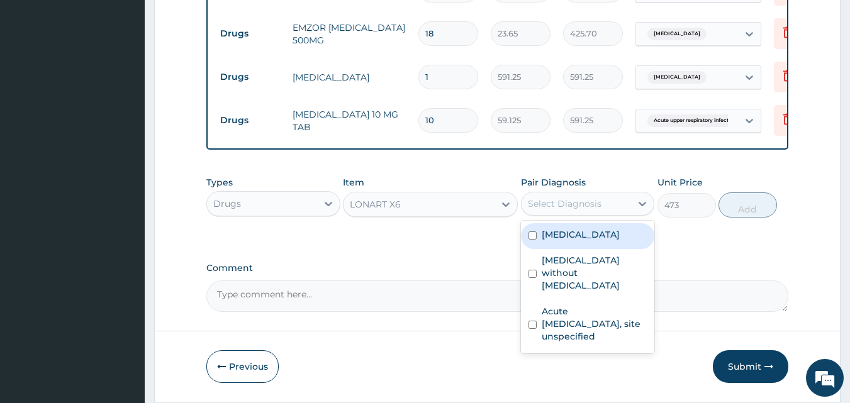
click at [587, 235] on label "Malaria, unspecified" at bounding box center [581, 234] width 78 height 13
checkbox input "true"
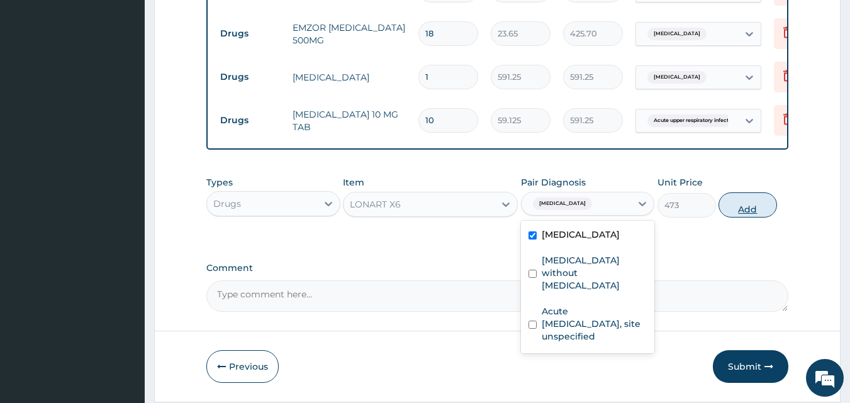
click at [739, 215] on button "Add" at bounding box center [748, 205] width 59 height 25
type input "0"
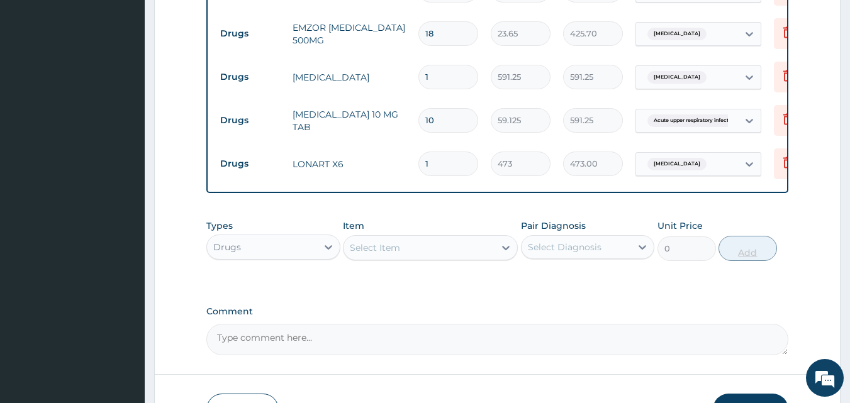
type input "0.00"
type input "6"
type input "2838.00"
type input "6"
click at [757, 401] on button "Submit" at bounding box center [751, 410] width 76 height 33
